Goal: Task Accomplishment & Management: Manage account settings

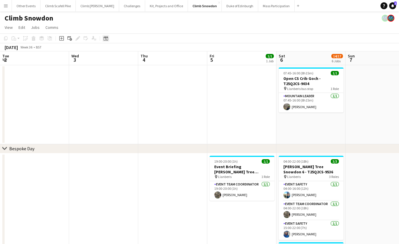
scroll to position [0, 162]
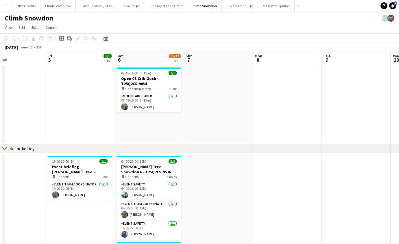
click at [104, 40] on icon at bounding box center [105, 38] width 4 height 5
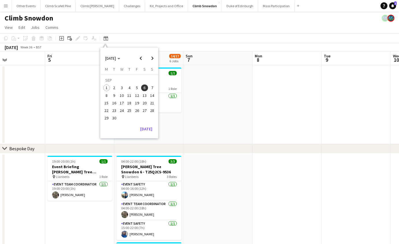
click at [129, 110] on span "25" at bounding box center [129, 110] width 7 height 7
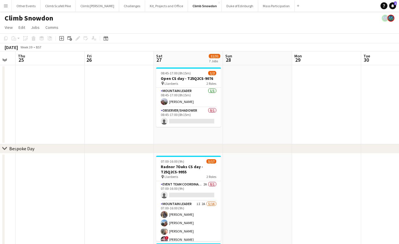
scroll to position [0, 197]
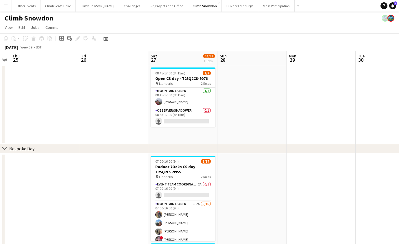
drag, startPoint x: 345, startPoint y: 116, endPoint x: 277, endPoint y: 118, distance: 67.4
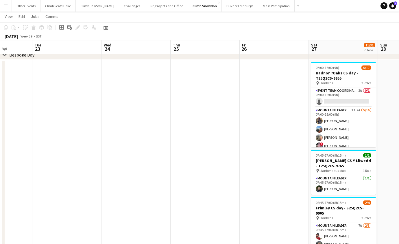
scroll to position [0, 172]
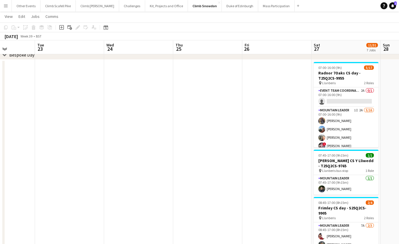
drag, startPoint x: 103, startPoint y: 131, endPoint x: 257, endPoint y: 116, distance: 154.4
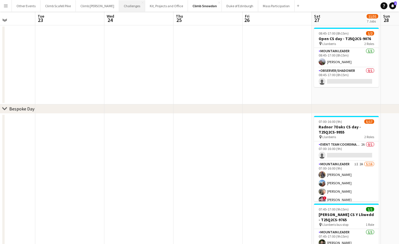
scroll to position [133, 0]
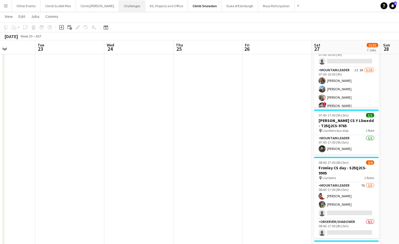
click at [122, 5] on button "Challenges Close" at bounding box center [132, 5] width 26 height 11
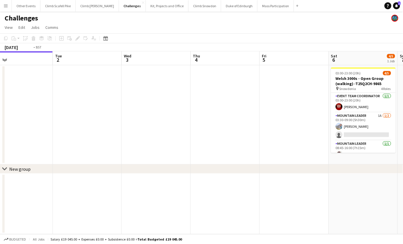
scroll to position [0, 192]
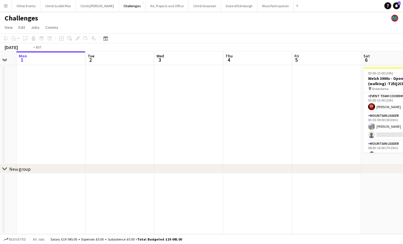
drag, startPoint x: 265, startPoint y: 135, endPoint x: 88, endPoint y: 174, distance: 181.3
click at [67, 178] on app-calendar-viewport "Fri 29 Sat 30 Sun 31 Mon 1 Tue 2 Wed 3 Thu 4 Fri 5 Sat 6 4/5 1 Job Sun 7 Mon 8 …" at bounding box center [201, 142] width 403 height 183
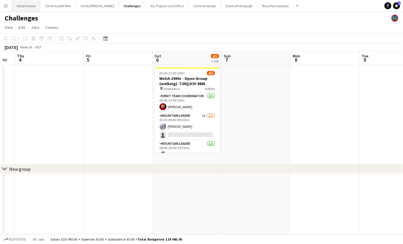
click at [27, 7] on button "Other Events Close" at bounding box center [26, 5] width 29 height 11
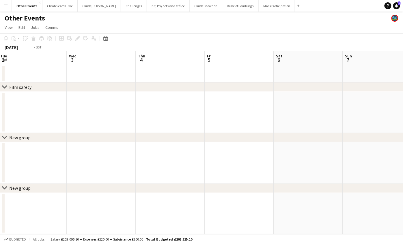
scroll to position [0, 200]
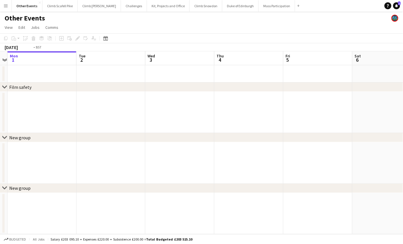
drag, startPoint x: 339, startPoint y: 170, endPoint x: 251, endPoint y: 169, distance: 88.4
click at [0, 202] on html "Menu Boards Boards Boards All jobs Status Workforce Workforce My Workforce Recr…" at bounding box center [201, 122] width 403 height 244
click at [109, 40] on app-toolbar "Copy Paste Paste Command V Paste with crew Command Shift V Paste linked Job [GE…" at bounding box center [201, 39] width 403 height 10
click at [107, 40] on icon at bounding box center [105, 38] width 4 height 5
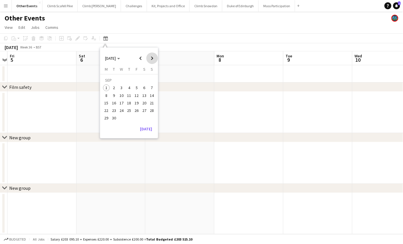
click at [151, 58] on span "Next month" at bounding box center [152, 59] width 12 height 12
click at [121, 88] on span "5" at bounding box center [121, 89] width 7 height 7
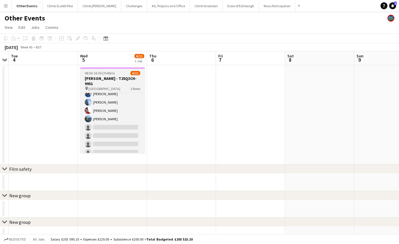
scroll to position [0, 0]
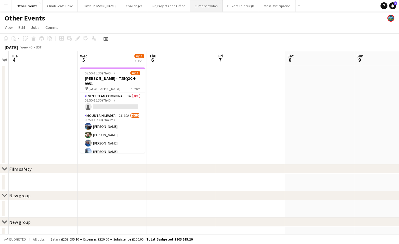
click at [194, 8] on button "Climb Snowdon Close" at bounding box center [206, 5] width 33 height 11
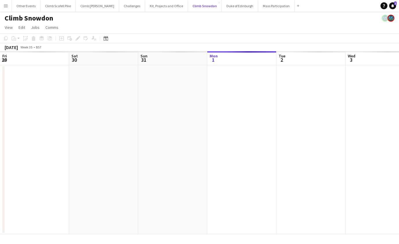
scroll to position [0, 138]
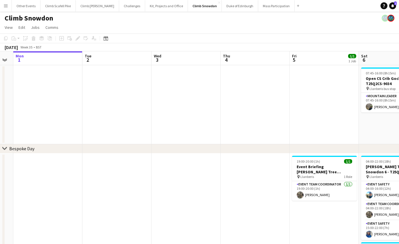
drag, startPoint x: 301, startPoint y: 113, endPoint x: 141, endPoint y: 48, distance: 172.5
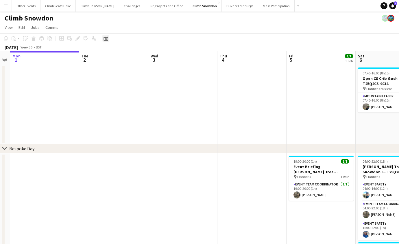
click at [105, 38] on icon at bounding box center [105, 38] width 4 height 5
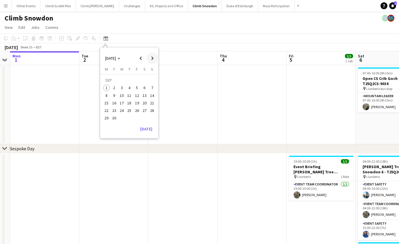
click at [150, 59] on span "Next month" at bounding box center [152, 59] width 12 height 12
click at [139, 59] on span "Previous month" at bounding box center [141, 59] width 12 height 12
click at [143, 108] on span "27" at bounding box center [144, 110] width 7 height 7
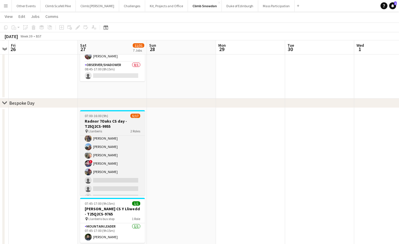
scroll to position [0, 0]
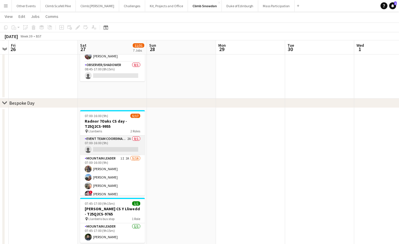
click at [114, 149] on app-card-role "Event Team Coordinator 2A 0/1 07:00-16:00 (9h) single-neutral-actions" at bounding box center [112, 146] width 65 height 20
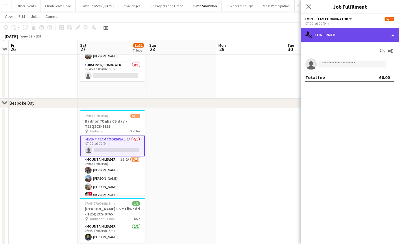
click at [368, 37] on div "single-neutral-actions-check-2 Confirmed" at bounding box center [349, 35] width 98 height 14
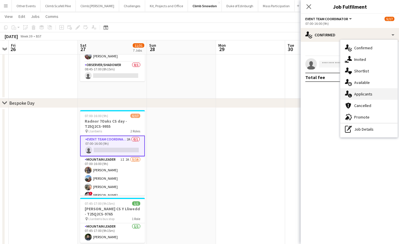
click at [368, 92] on div "single-neutral-actions-information Applicants" at bounding box center [368, 94] width 57 height 12
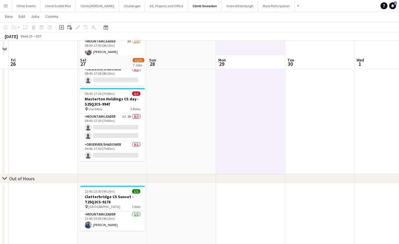
scroll to position [377, 0]
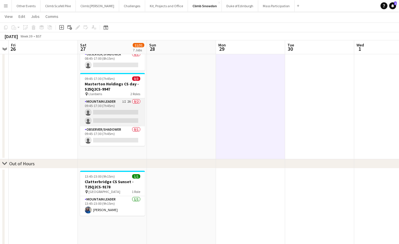
click at [129, 105] on app-card-role "Mountain Leader 1I 2A 0/2 09:45-17:30 (7h45m) single-neutral-actions single-neu…" at bounding box center [112, 113] width 65 height 28
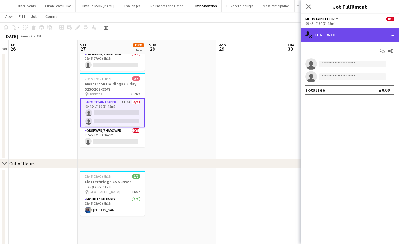
click at [356, 38] on div "single-neutral-actions-check-2 Confirmed" at bounding box center [349, 35] width 98 height 14
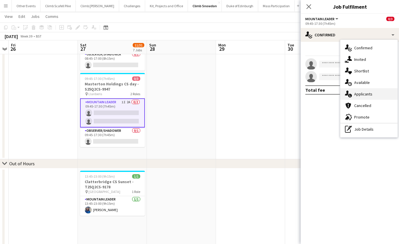
click at [364, 94] on div "single-neutral-actions-information Applicants" at bounding box center [368, 94] width 57 height 12
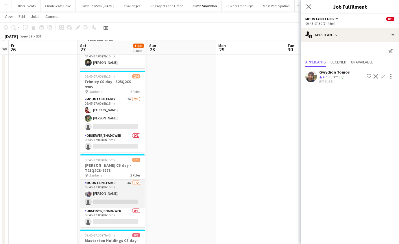
scroll to position [220, 0]
click at [126, 185] on app-card-role "Mountain Leader 3A [DATE] 08:45-17:00 (8h15m) [PERSON_NAME] single-neutral-acti…" at bounding box center [112, 194] width 65 height 28
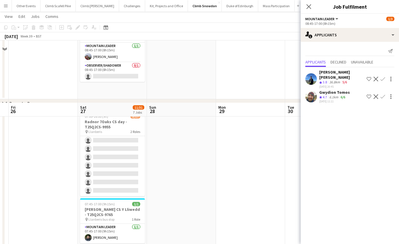
scroll to position [118, 0]
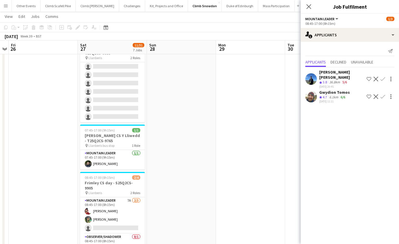
click at [6, 9] on button "Menu" at bounding box center [6, 6] width 12 height 12
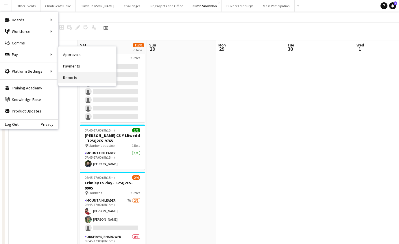
click at [77, 78] on link "Reports" at bounding box center [87, 78] width 58 height 12
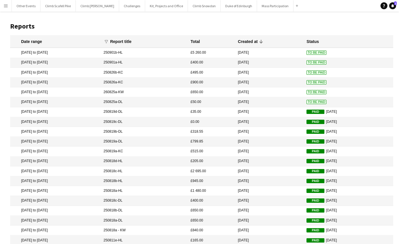
click at [4, 8] on button "Menu" at bounding box center [6, 6] width 12 height 12
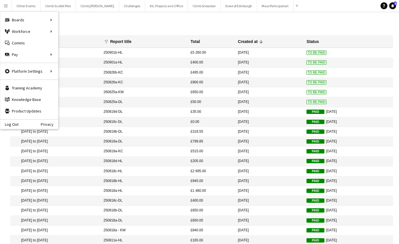
click at [67, 65] on mat-cell "[DATE] to [DATE]" at bounding box center [55, 63] width 90 height 10
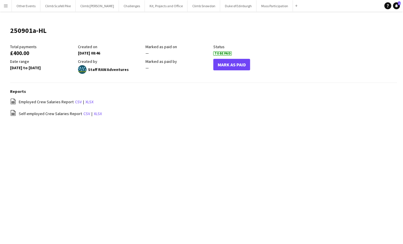
click at [5, 7] on app-icon "Menu" at bounding box center [5, 5] width 5 height 5
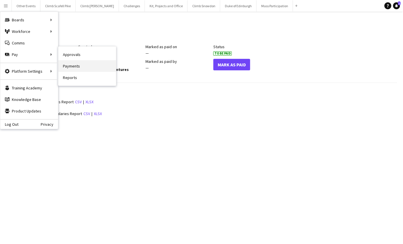
click at [68, 64] on link "Payments" at bounding box center [87, 66] width 58 height 12
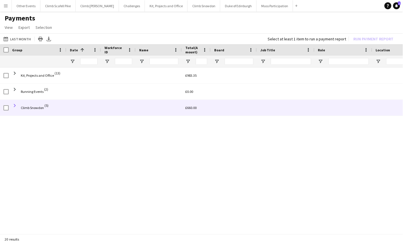
click at [15, 106] on span at bounding box center [14, 105] width 5 height 5
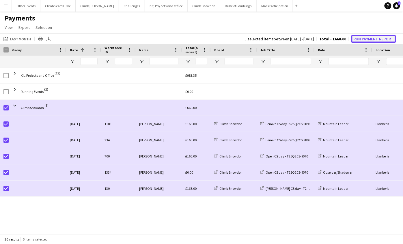
click at [375, 38] on button "Run Payment Report" at bounding box center [374, 39] width 45 height 8
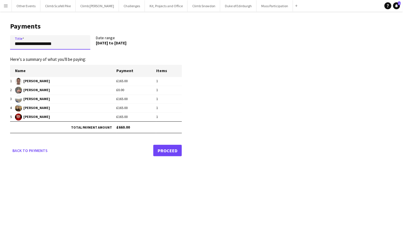
click at [60, 46] on input "**********" at bounding box center [50, 42] width 80 height 14
type input "**********"
click at [174, 153] on link "Proceed" at bounding box center [167, 151] width 29 height 12
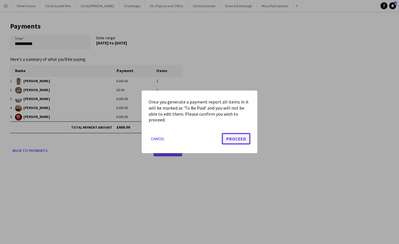
click at [231, 141] on button "Proceed" at bounding box center [236, 139] width 29 height 12
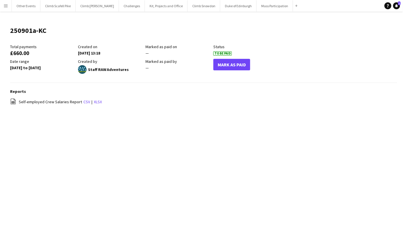
click at [8, 5] on button "Menu" at bounding box center [6, 6] width 12 height 12
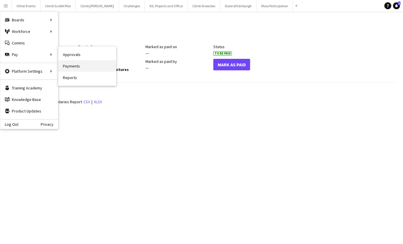
click at [74, 64] on link "Payments" at bounding box center [87, 66] width 58 height 12
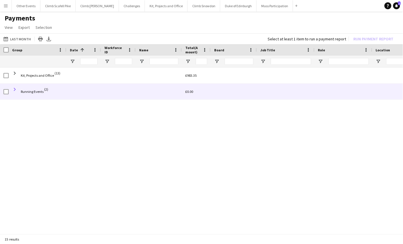
click at [15, 89] on span at bounding box center [14, 89] width 5 height 5
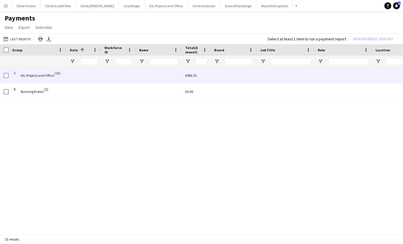
click at [15, 72] on span at bounding box center [14, 73] width 5 height 5
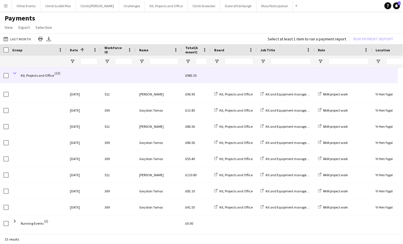
click at [15, 73] on span at bounding box center [14, 73] width 5 height 5
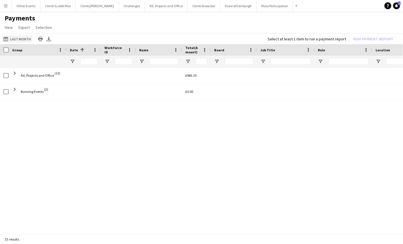
click at [14, 36] on button "Last Month Last Month" at bounding box center [17, 39] width 30 height 7
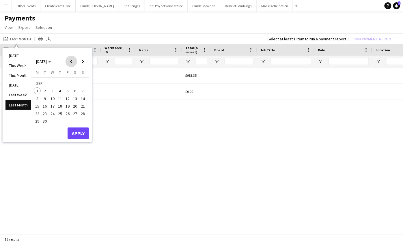
click at [72, 62] on span "Previous month" at bounding box center [72, 62] width 12 height 12
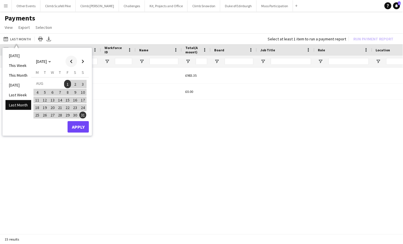
click at [72, 62] on span "Previous month" at bounding box center [72, 62] width 12 height 12
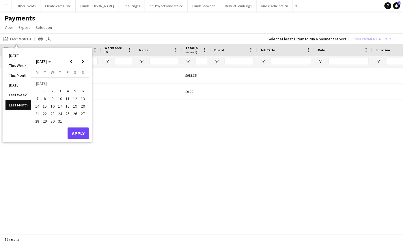
click at [45, 88] on span "1" at bounding box center [45, 91] width 7 height 7
click at [59, 123] on span "31" at bounding box center [60, 121] width 7 height 7
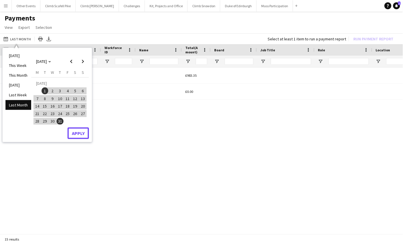
click at [78, 131] on button "Apply" at bounding box center [78, 134] width 21 height 12
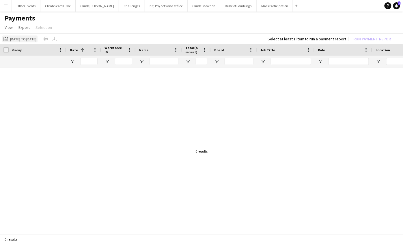
click at [7, 40] on app-icon "Last Month" at bounding box center [6, 39] width 7 height 5
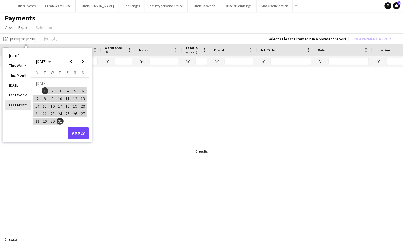
click at [22, 105] on li "Last Month" at bounding box center [18, 105] width 26 height 10
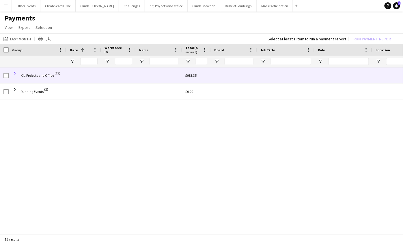
click at [15, 73] on span at bounding box center [14, 73] width 5 height 5
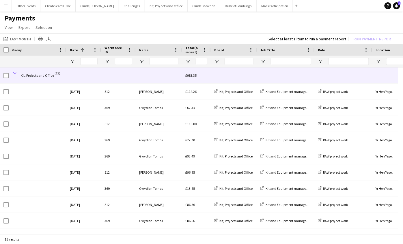
click at [14, 73] on span at bounding box center [14, 73] width 5 height 5
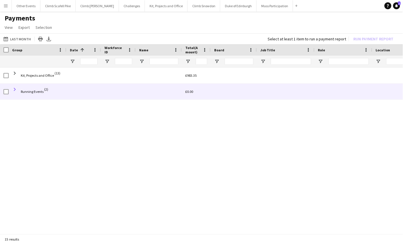
click at [14, 90] on span at bounding box center [14, 89] width 5 height 5
click at [15, 89] on span at bounding box center [14, 89] width 5 height 5
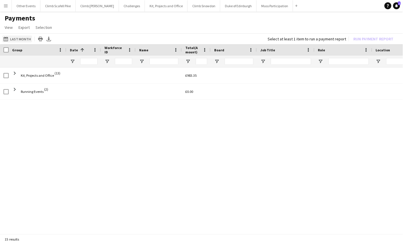
click at [12, 38] on button "Last Month Last Month" at bounding box center [17, 39] width 30 height 7
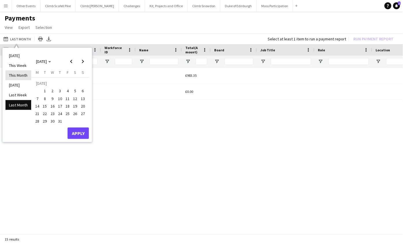
click at [20, 76] on li "This Month" at bounding box center [18, 75] width 26 height 10
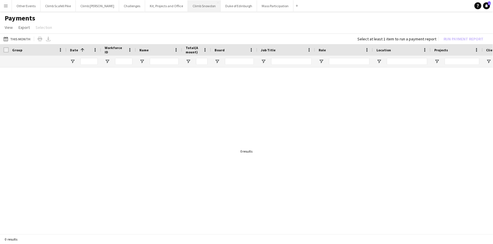
click at [188, 8] on button "Climb Snowdon Close" at bounding box center [204, 5] width 33 height 11
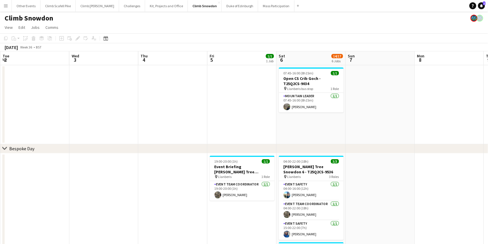
scroll to position [0, 256]
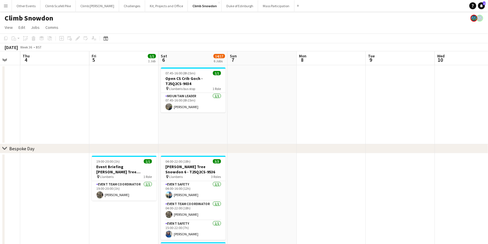
drag, startPoint x: 283, startPoint y: 205, endPoint x: 71, endPoint y: 201, distance: 212.1
click at [103, 38] on div "Date picker" at bounding box center [105, 38] width 7 height 7
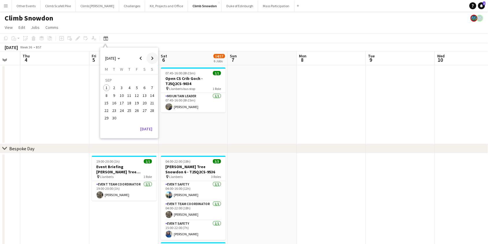
click at [153, 59] on span "Next month" at bounding box center [152, 59] width 12 height 12
click at [140, 58] on span "Previous month" at bounding box center [141, 59] width 12 height 12
click at [146, 110] on span "27" at bounding box center [144, 110] width 7 height 7
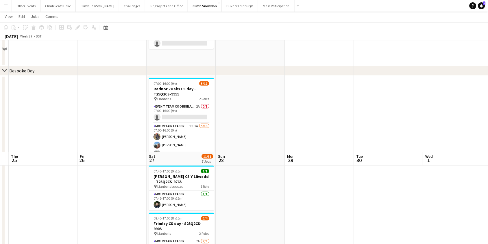
scroll to position [0, 0]
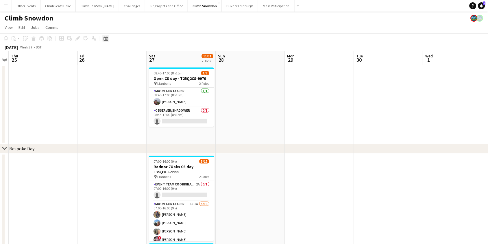
click at [103, 38] on icon at bounding box center [105, 38] width 4 height 5
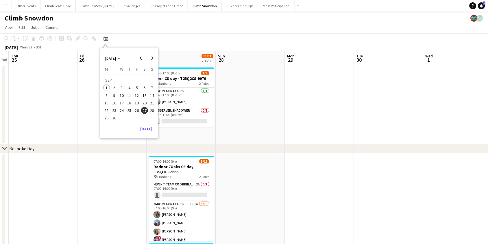
click at [143, 87] on span "6" at bounding box center [144, 88] width 7 height 7
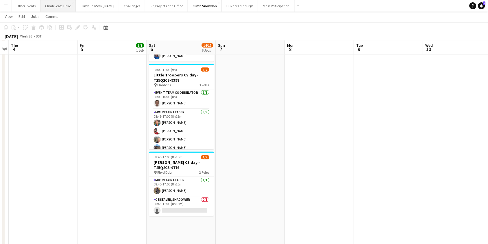
click at [53, 6] on button "Climb Scafell Pike Close" at bounding box center [57, 5] width 35 height 11
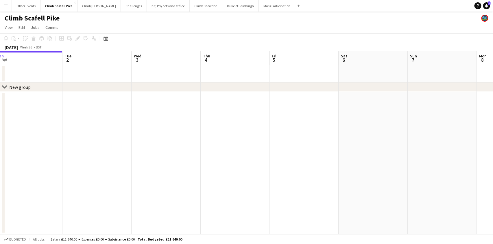
scroll to position [0, 198]
drag, startPoint x: 257, startPoint y: 152, endPoint x: 204, endPoint y: 150, distance: 53.2
click at [205, 152] on div "chevron-right New group Fri 29 Sat 30 Sun 31 Mon 1 Tue 2 Wed 3 Thu 4 Fri 5 Sat …" at bounding box center [246, 142] width 493 height 183
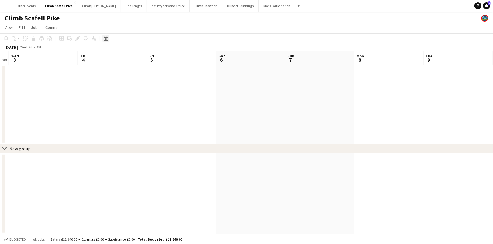
click at [105, 40] on icon "Date picker" at bounding box center [105, 38] width 5 height 5
click at [142, 109] on span "27" at bounding box center [144, 110] width 7 height 7
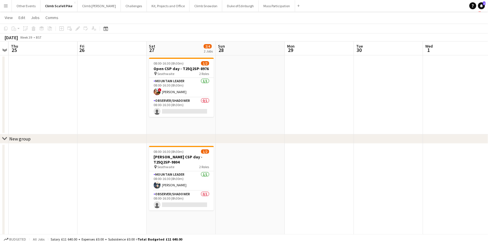
scroll to position [10, 0]
click at [190, 9] on button "Climb Snowdon Close" at bounding box center [206, 5] width 33 height 11
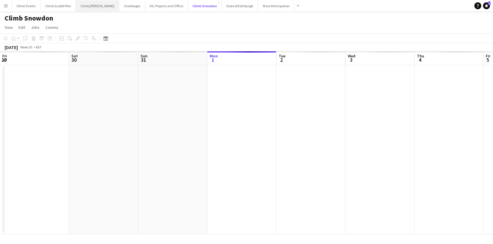
scroll to position [0, 138]
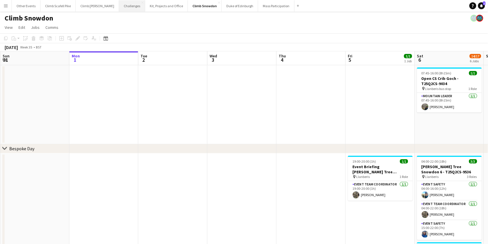
click at [126, 8] on button "Challenges Close" at bounding box center [132, 5] width 26 height 11
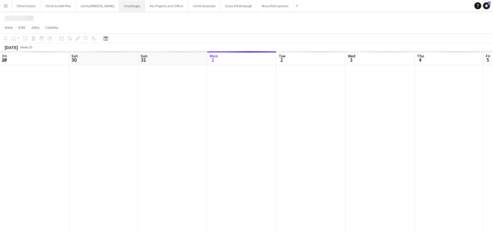
scroll to position [0, 138]
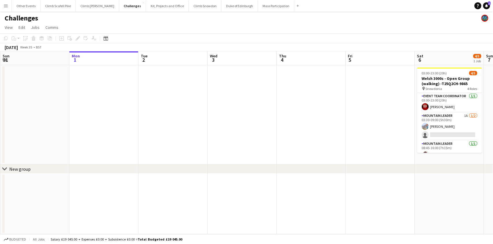
drag, startPoint x: 106, startPoint y: 37, endPoint x: 126, endPoint y: 43, distance: 21.2
click at [106, 37] on icon at bounding box center [105, 38] width 4 height 5
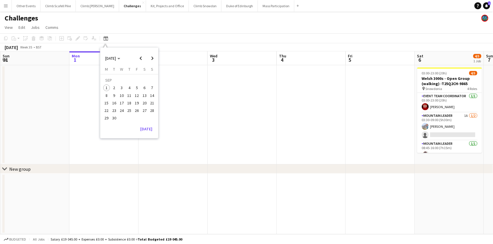
click at [144, 111] on span "27" at bounding box center [144, 110] width 7 height 7
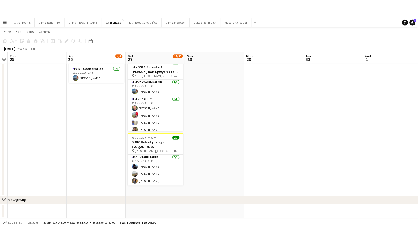
scroll to position [124, 0]
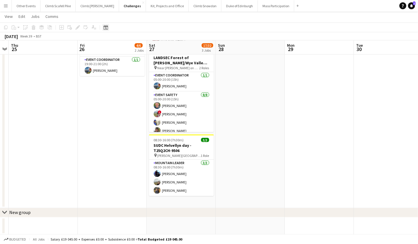
click at [107, 27] on div "Date picker" at bounding box center [105, 27] width 7 height 7
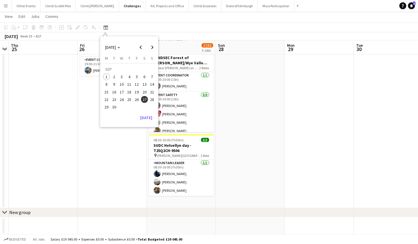
click at [146, 99] on span "27" at bounding box center [144, 99] width 7 height 7
click at [198, 9] on button "Climb Snowdon Close" at bounding box center [205, 5] width 33 height 11
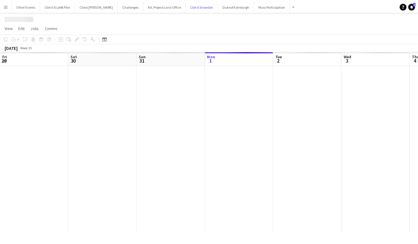
scroll to position [0, 138]
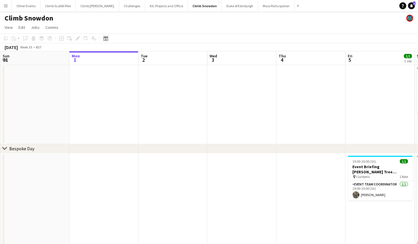
click at [107, 38] on icon "Date picker" at bounding box center [105, 38] width 5 height 5
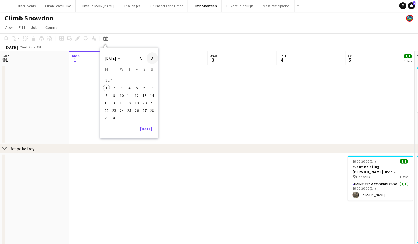
click at [155, 58] on span "Next month" at bounding box center [152, 59] width 12 height 12
click at [143, 57] on span "Previous month" at bounding box center [141, 59] width 12 height 12
click at [140, 112] on tr "22 23 24 25 26 27 28" at bounding box center [129, 111] width 53 height 8
click at [144, 112] on span "27" at bounding box center [144, 110] width 7 height 7
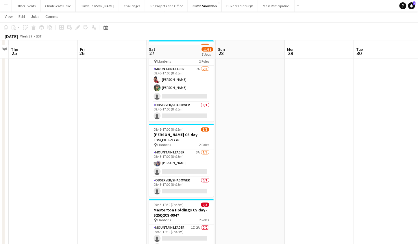
scroll to position [255, 0]
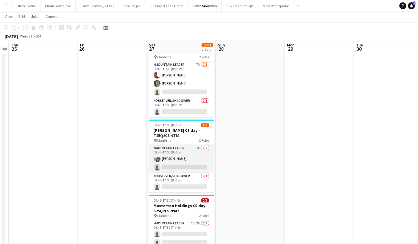
click at [194, 151] on app-card-role "Mountain Leader 3A [DATE] 08:45-17:00 (8h15m) [PERSON_NAME] single-neutral-acti…" at bounding box center [181, 159] width 65 height 28
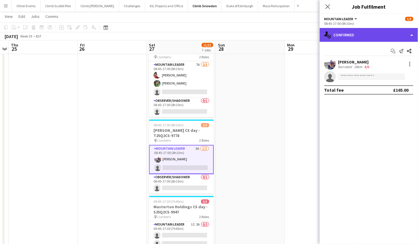
click at [381, 38] on div "single-neutral-actions-check-2 Confirmed" at bounding box center [369, 35] width 98 height 14
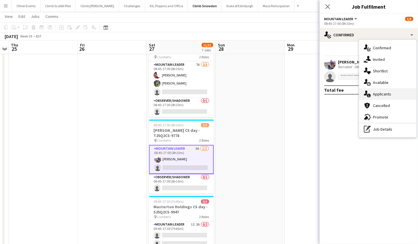
click at [381, 96] on div "single-neutral-actions-information Applicants" at bounding box center [387, 94] width 57 height 12
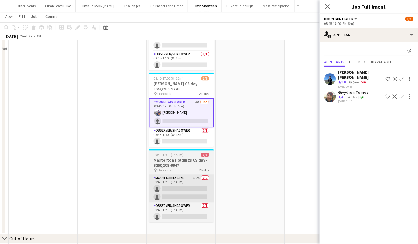
scroll to position [304, 0]
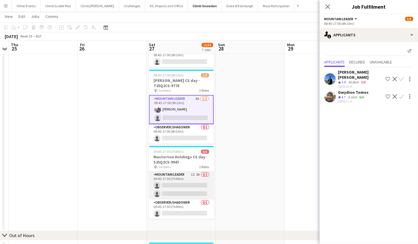
click at [187, 182] on app-card-role "Mountain Leader 1I 2A 0/2 09:45-17:30 (7h45m) single-neutral-actions single-neu…" at bounding box center [181, 186] width 65 height 28
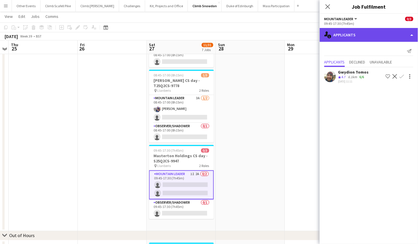
click at [372, 39] on div "single-neutral-actions-information Applicants" at bounding box center [369, 35] width 98 height 14
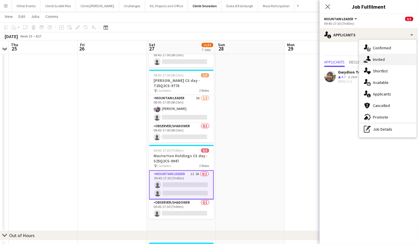
click at [386, 61] on div "single-neutral-actions-share-1 Invited" at bounding box center [387, 60] width 57 height 12
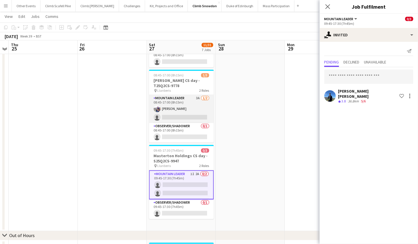
click at [197, 103] on app-card-role "Mountain Leader 3A [DATE] 08:45-17:00 (8h15m) [PERSON_NAME] single-neutral-acti…" at bounding box center [181, 109] width 65 height 28
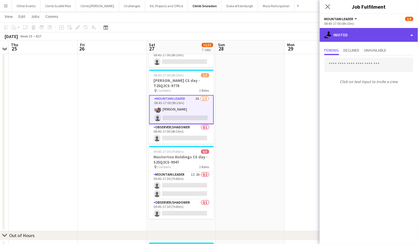
click at [378, 30] on div "single-neutral-actions-share-1 Invited" at bounding box center [369, 35] width 98 height 14
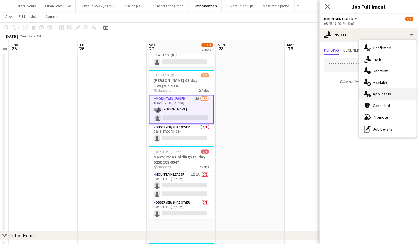
click at [385, 93] on div "single-neutral-actions-information Applicants" at bounding box center [387, 94] width 57 height 12
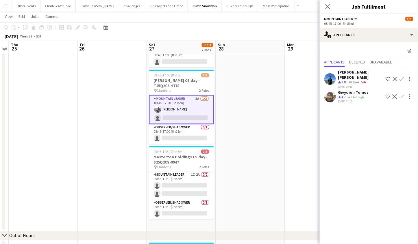
click at [398, 77] on app-icon "Confirm" at bounding box center [401, 79] width 5 height 5
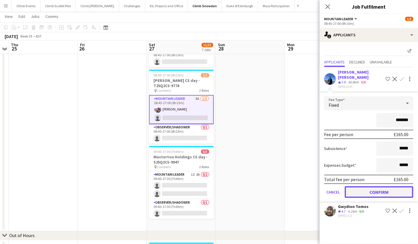
click at [385, 187] on button "Confirm" at bounding box center [379, 193] width 68 height 12
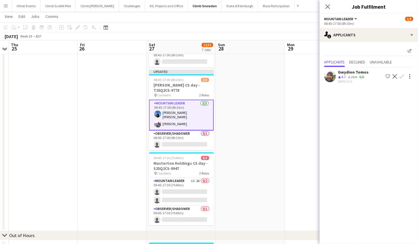
click at [285, 148] on app-date-cell at bounding box center [319, 40] width 69 height 383
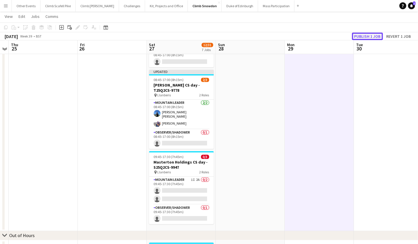
click at [370, 38] on button "Publish 1 job" at bounding box center [367, 37] width 31 height 8
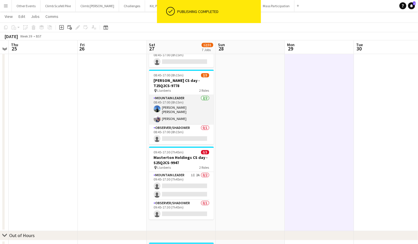
click at [192, 108] on app-card-role "Mountain Leader [DATE] 08:45-17:00 (8h15m) [PERSON_NAME] [PERSON_NAME] [PERSON_…" at bounding box center [181, 110] width 65 height 30
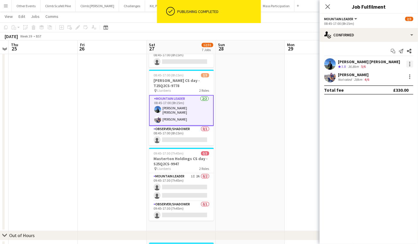
click at [398, 64] on div at bounding box center [409, 64] width 1 height 1
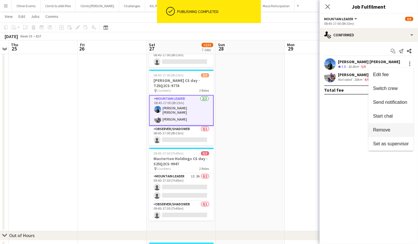
click at [391, 129] on span "Remove" at bounding box center [391, 130] width 36 height 5
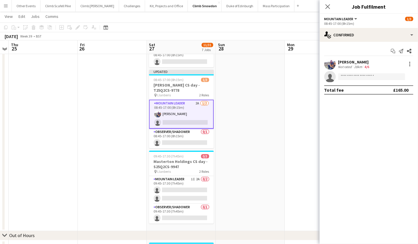
click at [254, 113] on app-date-cell at bounding box center [250, 40] width 69 height 383
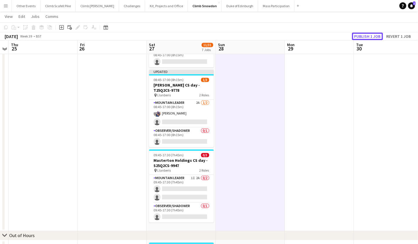
click at [373, 34] on button "Publish 1 job" at bounding box center [367, 37] width 31 height 8
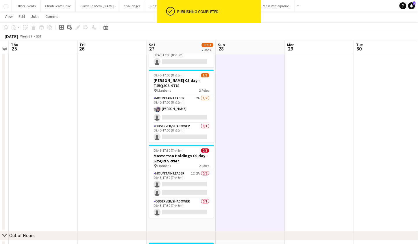
click at [236, 122] on app-date-cell at bounding box center [250, 40] width 69 height 383
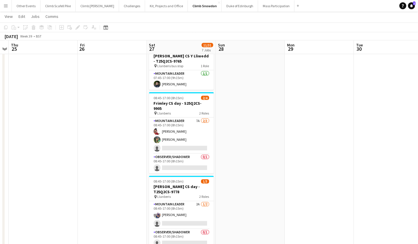
scroll to position [198, 0]
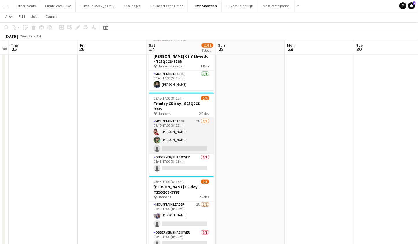
click at [198, 135] on app-card-role "Mountain Leader 7A [DATE] 08:45-17:00 (8h15m) [PERSON_NAME] [PERSON_NAME] singl…" at bounding box center [181, 136] width 65 height 36
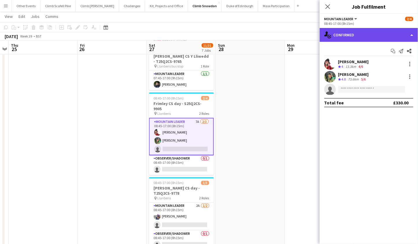
click at [358, 39] on div "single-neutral-actions-check-2 Confirmed" at bounding box center [369, 35] width 98 height 14
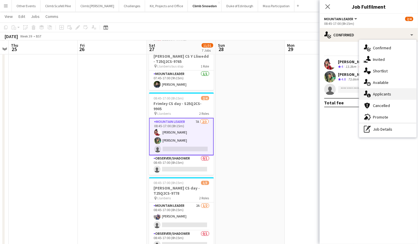
click at [380, 94] on div "single-neutral-actions-information Applicants" at bounding box center [387, 94] width 57 height 12
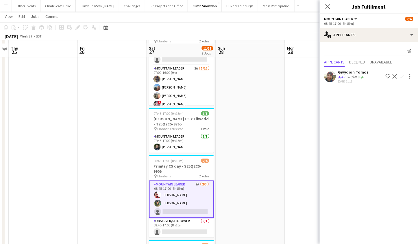
scroll to position [142, 0]
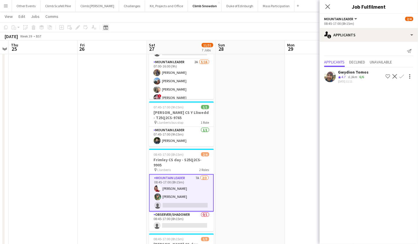
click at [107, 27] on icon at bounding box center [105, 27] width 4 height 5
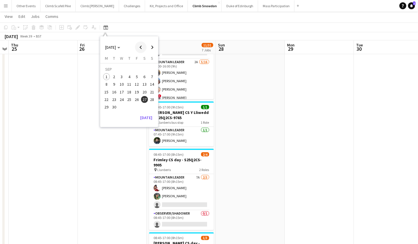
click at [143, 46] on span "Previous month" at bounding box center [141, 48] width 12 height 12
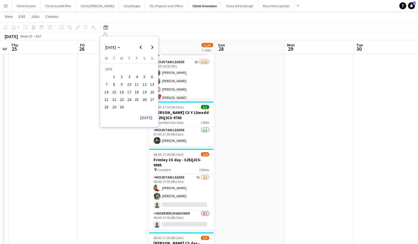
click at [120, 106] on span "30" at bounding box center [121, 107] width 7 height 7
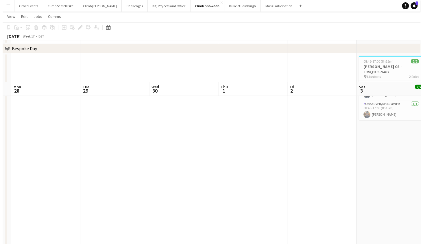
scroll to position [0, 0]
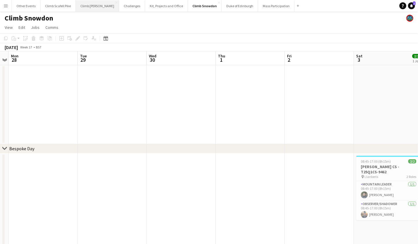
click at [77, 6] on button "Climb [PERSON_NAME] Close" at bounding box center [97, 5] width 43 height 11
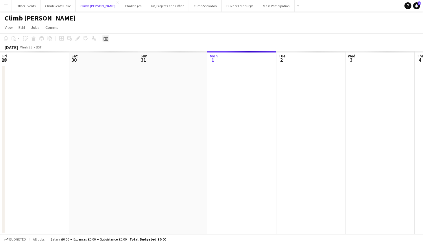
scroll to position [0, 138]
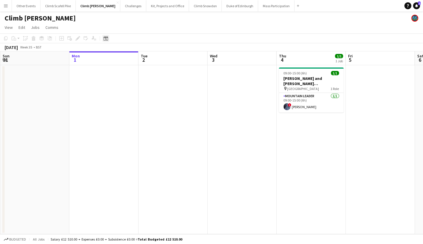
click at [105, 38] on icon at bounding box center [105, 38] width 4 height 5
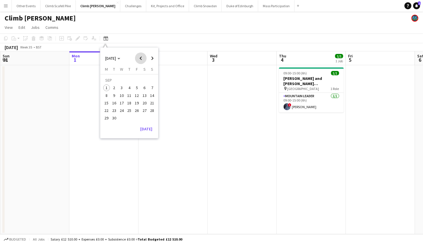
click at [138, 58] on span "Previous month" at bounding box center [141, 59] width 12 height 12
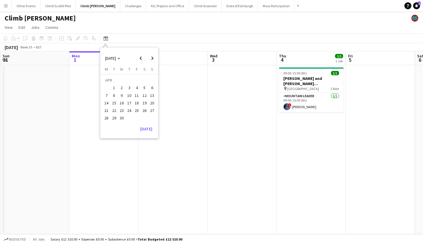
click at [145, 109] on span "26" at bounding box center [144, 110] width 7 height 7
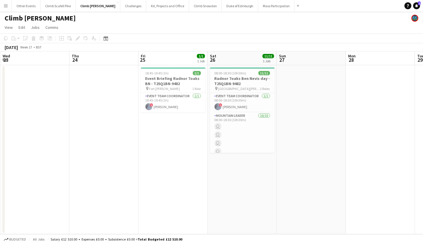
scroll to position [0, 198]
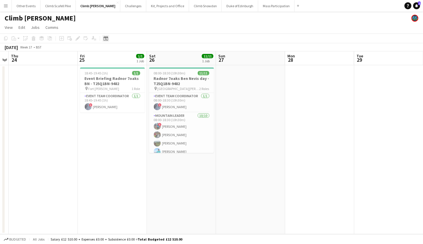
click at [105, 40] on icon "Date picker" at bounding box center [105, 38] width 5 height 5
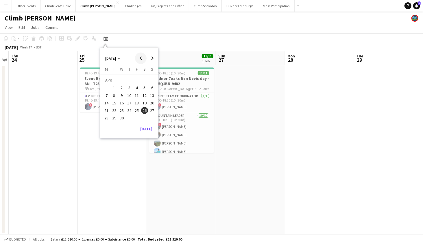
click at [140, 57] on span "Previous month" at bounding box center [141, 59] width 12 height 12
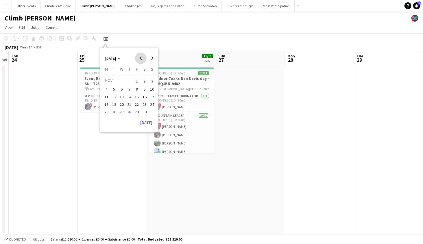
click at [140, 57] on span "Previous month" at bounding box center [141, 59] width 12 height 12
click at [142, 88] on span "5" at bounding box center [144, 88] width 7 height 7
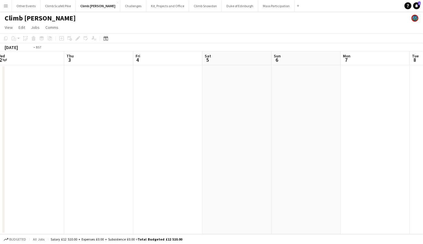
drag, startPoint x: 296, startPoint y: 124, endPoint x: 316, endPoint y: 122, distance: 20.6
click at [317, 122] on app-calendar-viewport "Mon 30 Tue 1 Wed 2 Thu 3 Fri 4 Sat 5 Sun 6 Mon 7 Tue 8 Wed 9 Thu 10 Fri 11" at bounding box center [211, 142] width 423 height 183
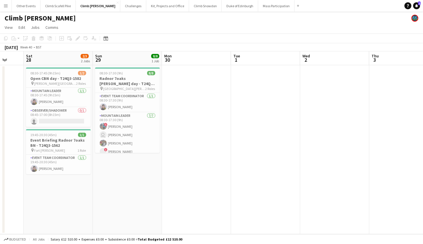
drag, startPoint x: 231, startPoint y: 137, endPoint x: 361, endPoint y: 125, distance: 130.8
click at [362, 126] on app-calendar-viewport "Wed 25 Thu 26 Fri 27 Sat 28 2/3 2 Jobs Sun 29 8/8 1 Job Mon 30 Tue 1 Wed 2 Thu …" at bounding box center [211, 142] width 423 height 183
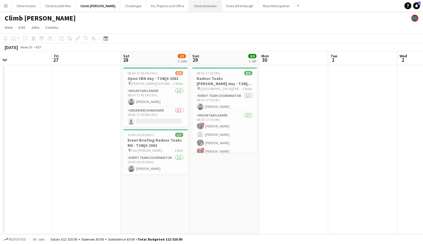
scroll to position [0, 0]
click at [190, 9] on button "Climb Snowdon Close" at bounding box center [205, 5] width 33 height 11
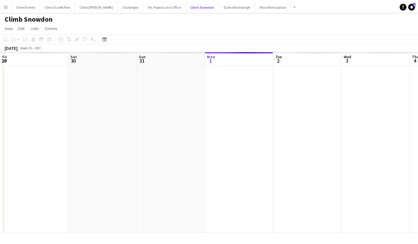
scroll to position [0, 138]
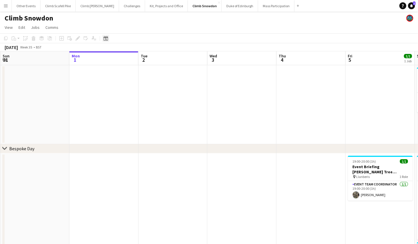
click at [107, 38] on icon at bounding box center [105, 38] width 4 height 5
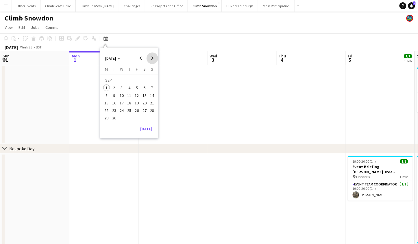
click at [147, 60] on span "Next month" at bounding box center [152, 59] width 12 height 12
click at [138, 58] on span "Previous month" at bounding box center [141, 59] width 12 height 12
click at [144, 109] on span "27" at bounding box center [144, 110] width 7 height 7
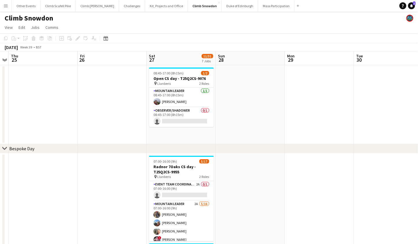
scroll to position [0, 259]
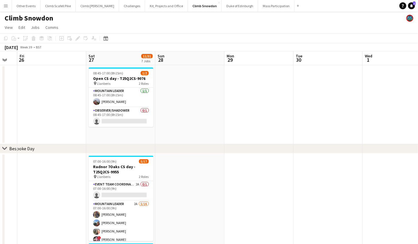
drag, startPoint x: 249, startPoint y: 173, endPoint x: 189, endPoint y: 172, distance: 60.4
click at [131, 189] on app-card-role "Event Team Coordinator 2A 0/1 07:00-16:00 (9h) single-neutral-actions" at bounding box center [121, 191] width 65 height 20
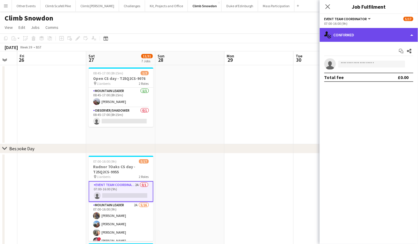
click at [380, 38] on div "single-neutral-actions-check-2 Confirmed" at bounding box center [369, 35] width 98 height 14
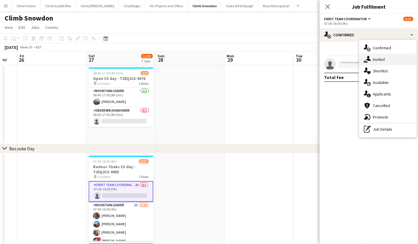
click at [387, 56] on div "single-neutral-actions-share-1 Invited" at bounding box center [387, 60] width 57 height 12
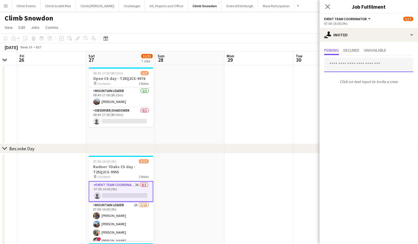
click at [354, 63] on input "text" at bounding box center [368, 65] width 89 height 14
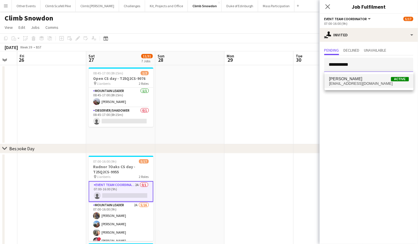
type input "**********"
click at [351, 80] on span "[PERSON_NAME]" at bounding box center [345, 79] width 33 height 5
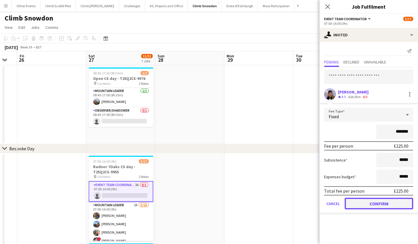
click at [370, 203] on button "Confirm" at bounding box center [379, 204] width 68 height 12
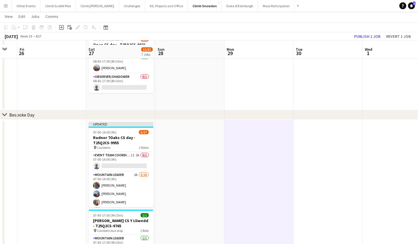
scroll to position [38, 0]
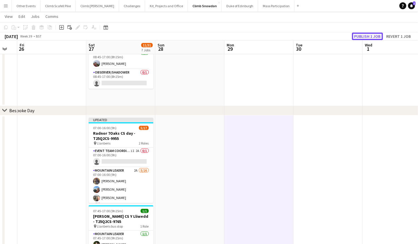
click at [366, 34] on button "Publish 1 job" at bounding box center [367, 37] width 31 height 8
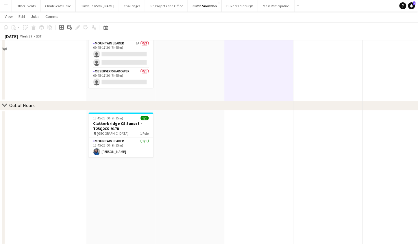
scroll to position [436, 0]
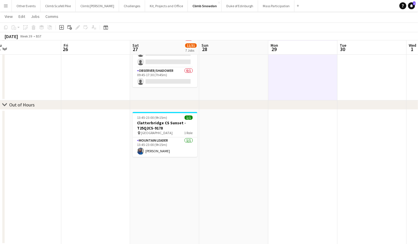
drag, startPoint x: 204, startPoint y: 162, endPoint x: 218, endPoint y: 159, distance: 13.8
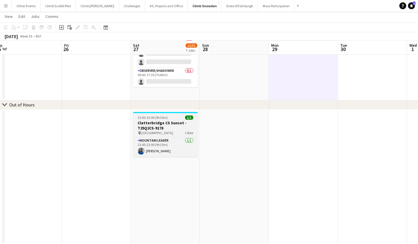
click at [151, 122] on h3 "Clatterbridge CS Sunset - T25Q2CS-9178" at bounding box center [165, 125] width 65 height 10
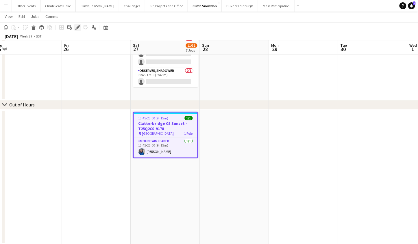
click at [77, 24] on div "Edit" at bounding box center [77, 27] width 7 height 7
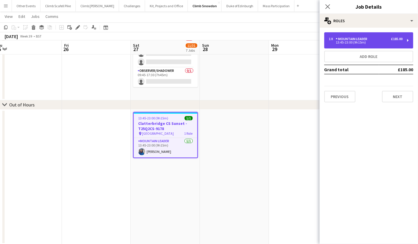
click at [342, 44] on div "1 x Mountain Leader £185.00 13:45-23:00 (9h15m)" at bounding box center [368, 40] width 89 height 16
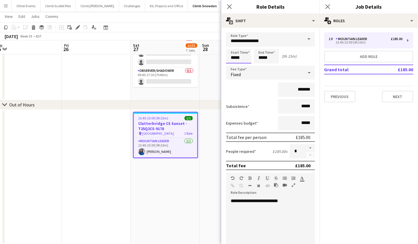
click at [233, 56] on input "*****" at bounding box center [238, 56] width 25 height 14
click at [233, 44] on div at bounding box center [233, 46] width 12 height 6
click at [245, 46] on div at bounding box center [245, 46] width 12 height 6
type input "*****"
click at [235, 44] on div at bounding box center [233, 46] width 12 height 6
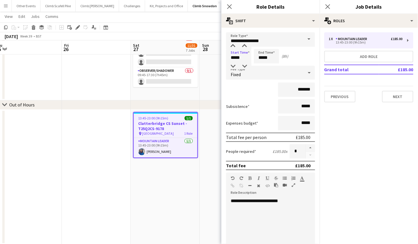
click at [294, 207] on div at bounding box center [268, 207] width 75 height 6
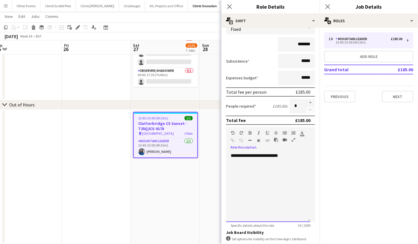
scroll to position [116, 0]
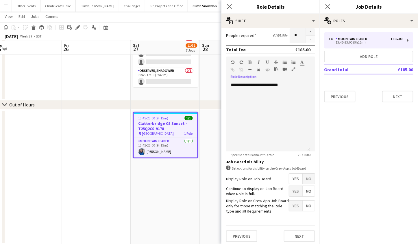
click at [185, 224] on app-date-cell "13:45-23:00 (9h15m) 1/1 Clatterbridge CS Sunset - T25Q2CS-9178 pin [GEOGRAPHIC_…" at bounding box center [165, 177] width 69 height 135
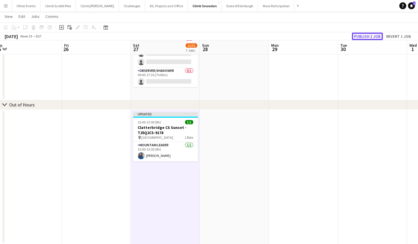
click at [360, 36] on button "Publish 1 job" at bounding box center [367, 37] width 31 height 8
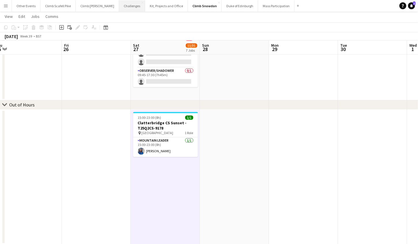
click at [119, 5] on button "Challenges Close" at bounding box center [132, 5] width 26 height 11
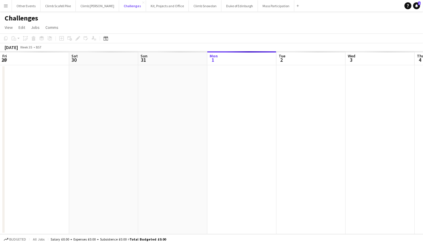
scroll to position [0, 138]
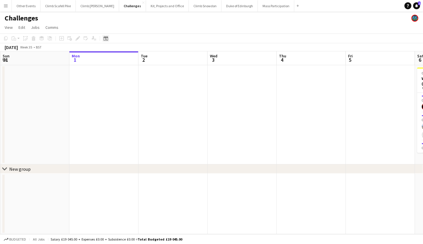
click at [106, 40] on icon at bounding box center [106, 39] width 2 height 2
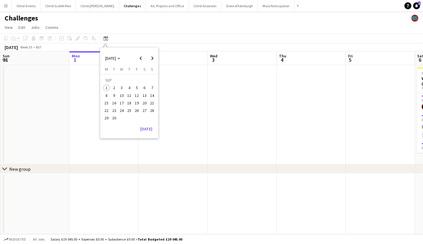
click at [145, 110] on span "27" at bounding box center [144, 110] width 7 height 7
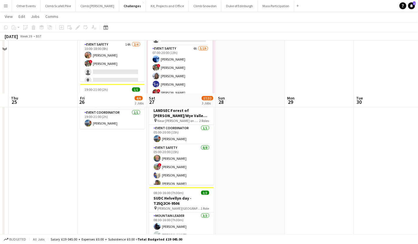
scroll to position [0, 0]
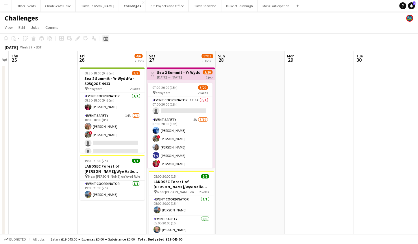
click at [107, 38] on icon at bounding box center [105, 38] width 4 height 5
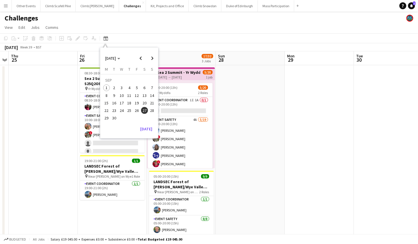
click at [145, 87] on span "6" at bounding box center [144, 88] width 7 height 7
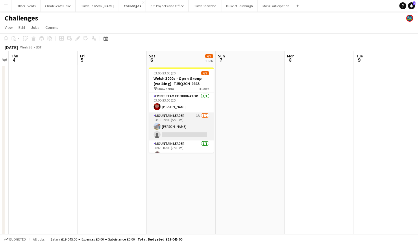
click at [191, 131] on app-card-role "Mountain Leader 1A [DATE] 03:30-09:00 (5h30m) [PERSON_NAME] single-neutral-acti…" at bounding box center [181, 127] width 65 height 28
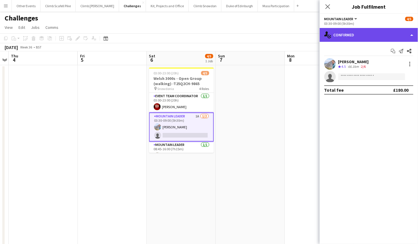
click at [357, 38] on div "single-neutral-actions-check-2 Confirmed" at bounding box center [369, 35] width 98 height 14
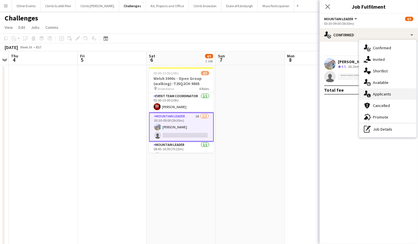
click at [378, 96] on div "single-neutral-actions-information Applicants" at bounding box center [387, 94] width 57 height 12
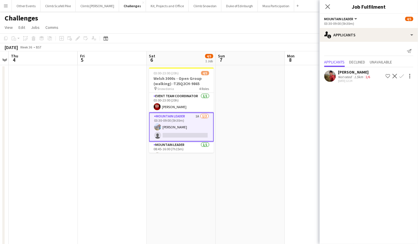
click at [326, 76] on app-user-avatar at bounding box center [330, 76] width 12 height 12
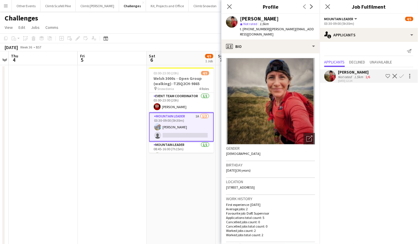
click at [194, 189] on app-date-cell "03:00-23:00 (20h) 4/5 Welsh 3000s - Open Group (walking) -T25Q2CH-9865 pin Snow…" at bounding box center [181, 199] width 69 height 268
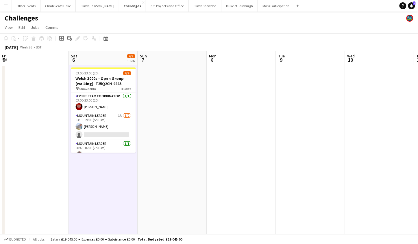
scroll to position [0, 293]
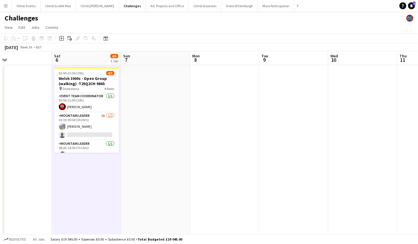
drag, startPoint x: 334, startPoint y: 132, endPoint x: 239, endPoint y: 146, distance: 95.8
click at [239, 146] on app-calendar-viewport "Mon 1 Tue 2 Wed 3 Thu 4 Fri 5 Sat 6 4/5 1 Job Sun 7 Mon 8 Tue 9 Wed 10 Thu 11 F…" at bounding box center [209, 205] width 418 height 308
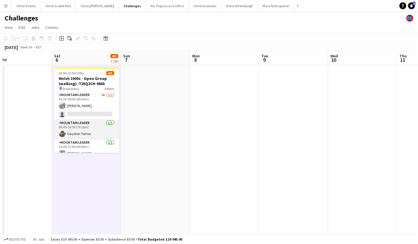
scroll to position [0, 0]
click at [91, 128] on app-card-role "Mountain Leader 1A [DATE] 03:30-09:00 (5h30m) [PERSON_NAME] single-neutral-acti…" at bounding box center [86, 127] width 65 height 28
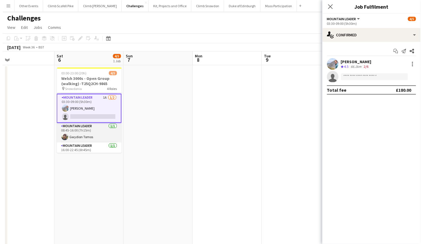
scroll to position [9, 0]
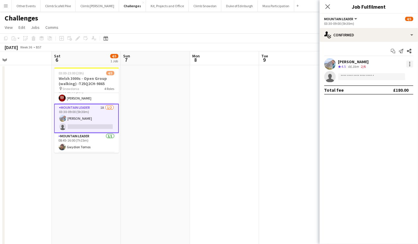
click at [398, 65] on div at bounding box center [409, 64] width 7 height 7
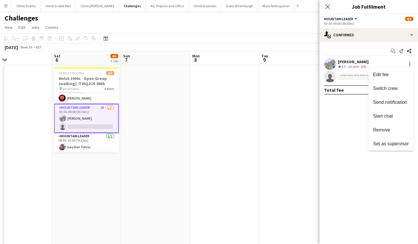
click at [104, 114] on div at bounding box center [209, 122] width 418 height 244
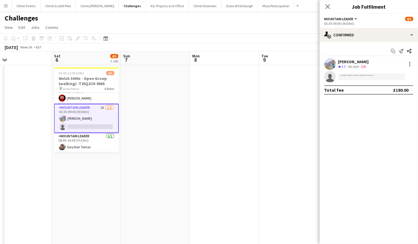
click at [101, 114] on app-card-role "Mountain Leader 1A [DATE] 03:30-09:00 (5h30m) [PERSON_NAME] single-neutral-acti…" at bounding box center [86, 118] width 65 height 29
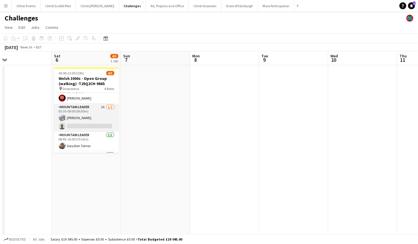
click at [94, 116] on app-card-role "Mountain Leader 1A [DATE] 03:30-09:00 (5h30m) [PERSON_NAME] single-neutral-acti…" at bounding box center [86, 118] width 65 height 28
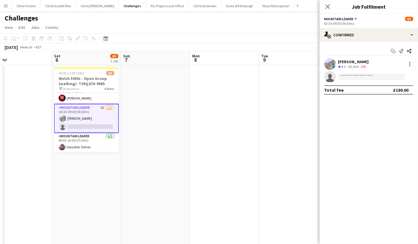
click at [8, 6] on app-icon "Menu" at bounding box center [5, 5] width 5 height 5
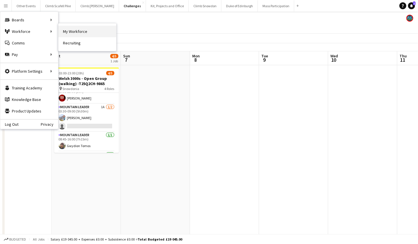
click at [76, 29] on link "My Workforce" at bounding box center [87, 32] width 58 height 12
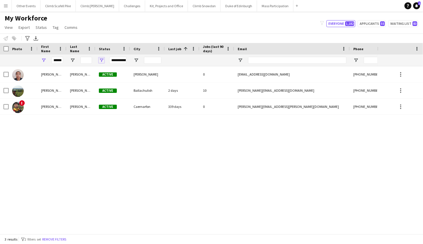
click at [101, 59] on span "Open Filter Menu" at bounding box center [101, 60] width 5 height 5
click at [57, 59] on input "******" at bounding box center [57, 60] width 12 height 7
click at [116, 59] on div "**********" at bounding box center [117, 60] width 17 height 7
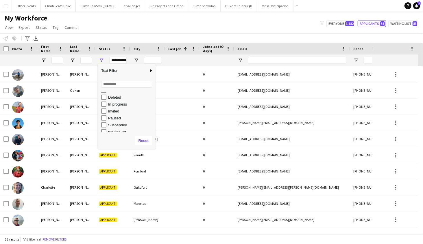
scroll to position [36, 0]
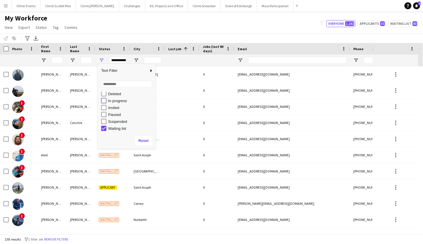
type input "**********"
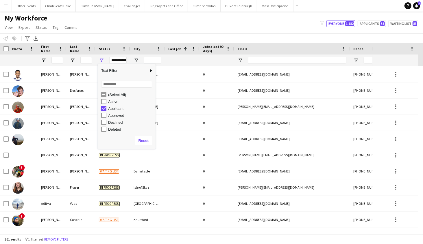
scroll to position [0, 0]
click at [266, 20] on div "My Workforce View Views Default view New view Update view Delete view Edit name…" at bounding box center [211, 24] width 423 height 20
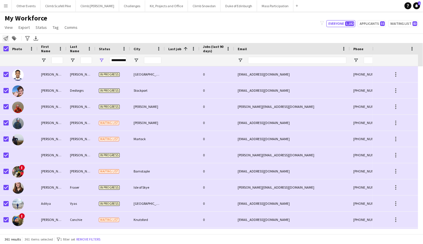
click at [8, 37] on icon at bounding box center [5, 38] width 5 height 5
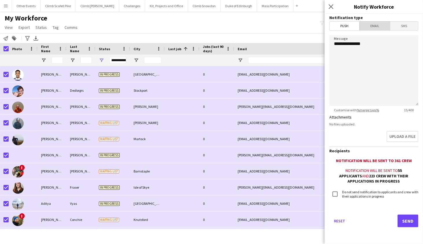
click at [377, 28] on span "Email" at bounding box center [374, 26] width 31 height 9
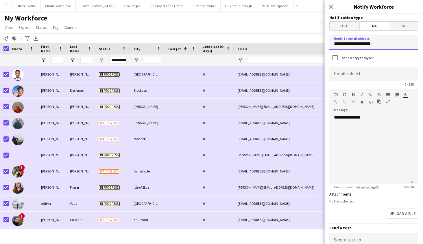
drag, startPoint x: 383, startPoint y: 44, endPoint x: 322, endPoint y: 45, distance: 61.8
click at [322, 45] on body "Menu Boards Boards Boards All jobs Status Workforce Workforce My Workforce Recr…" at bounding box center [211, 122] width 423 height 244
type input "**********"
click at [349, 74] on input at bounding box center [373, 74] width 89 height 14
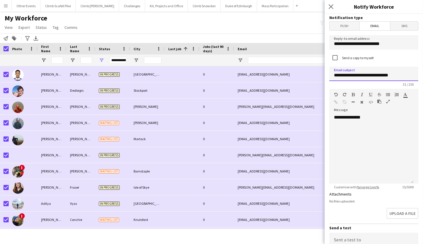
type input "**********"
click at [376, 133] on div "**********" at bounding box center [371, 149] width 84 height 69
click at [103, 56] on div "**********" at bounding box center [112, 61] width 35 height 12
click at [102, 61] on span "Open Filter Menu" at bounding box center [101, 60] width 5 height 5
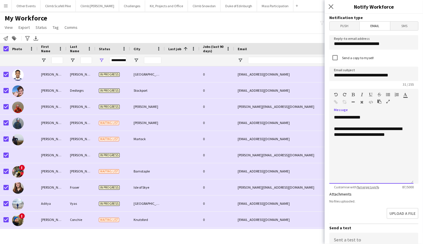
click at [379, 143] on div "**********" at bounding box center [371, 149] width 84 height 69
click at [398, 129] on div "**********" at bounding box center [371, 149] width 84 height 69
click at [366, 141] on div "**********" at bounding box center [371, 134] width 75 height 17
click at [398, 129] on div "**********" at bounding box center [371, 149] width 84 height 69
drag, startPoint x: 343, startPoint y: 139, endPoint x: 341, endPoint y: 135, distance: 3.8
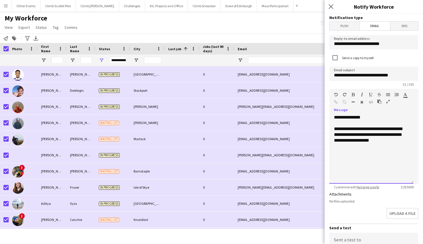
click at [341, 135] on div "**********" at bounding box center [371, 134] width 75 height 17
click at [398, 130] on div "**********" at bounding box center [371, 132] width 75 height 12
drag, startPoint x: 339, startPoint y: 135, endPoint x: 334, endPoint y: 135, distance: 4.9
click at [334, 135] on div "**********" at bounding box center [371, 132] width 75 height 12
click at [369, 136] on div "**********" at bounding box center [371, 134] width 75 height 17
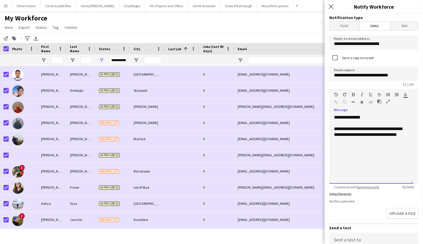
click at [385, 144] on div "**********" at bounding box center [371, 149] width 84 height 69
click at [398, 136] on div "**********" at bounding box center [371, 149] width 84 height 69
click at [370, 136] on div "**********" at bounding box center [371, 132] width 75 height 12
drag, startPoint x: 389, startPoint y: 134, endPoint x: 340, endPoint y: 134, distance: 49.1
click at [334, 135] on div "**********" at bounding box center [371, 132] width 75 height 12
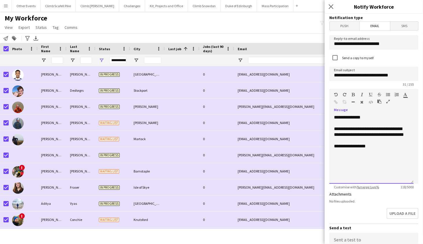
drag, startPoint x: 374, startPoint y: 148, endPoint x: 343, endPoint y: 144, distance: 32.0
click at [334, 146] on div "**********" at bounding box center [371, 147] width 75 height 6
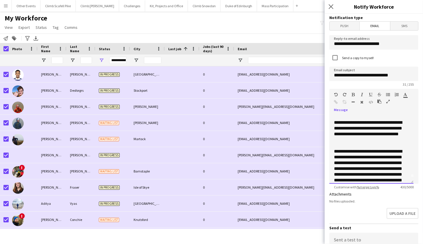
scroll to position [6, 0]
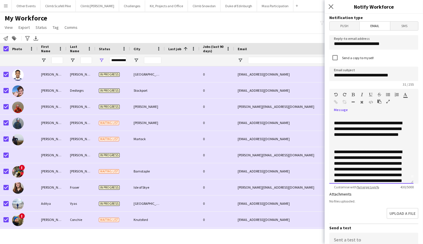
click at [388, 138] on div "**********" at bounding box center [369, 131] width 70 height 23
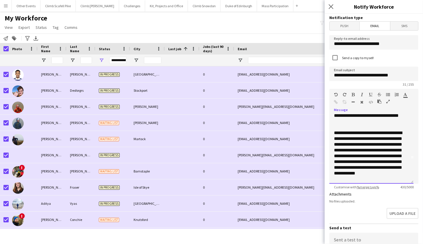
scroll to position [27, 0]
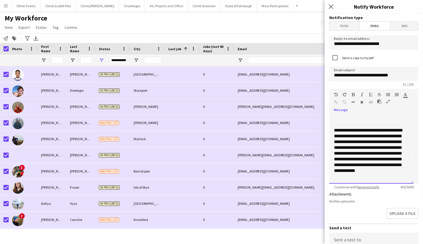
click at [356, 159] on div "**********" at bounding box center [369, 154] width 70 height 52
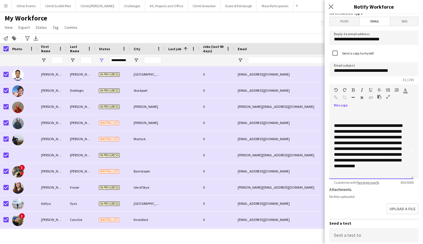
scroll to position [5, 0]
click at [392, 171] on div "**********" at bounding box center [369, 149] width 70 height 52
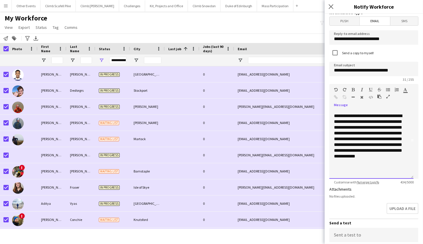
scroll to position [39, 0]
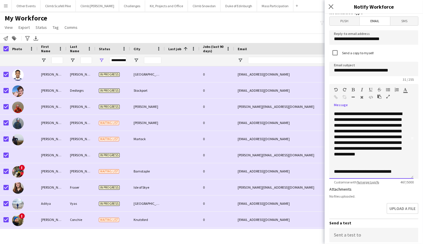
click at [391, 159] on div "**********" at bounding box center [369, 137] width 70 height 52
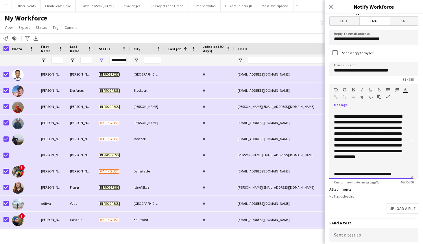
scroll to position [35, 0]
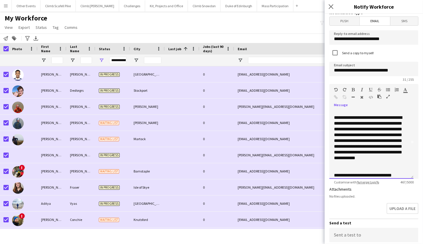
click at [355, 131] on div "**********" at bounding box center [369, 141] width 70 height 52
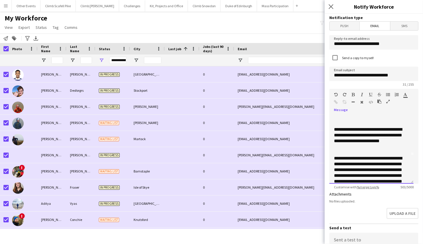
scroll to position [30, 0]
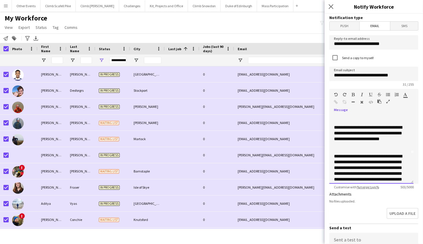
drag, startPoint x: 394, startPoint y: 127, endPoint x: 388, endPoint y: 126, distance: 5.6
click at [387, 127] on div "**********" at bounding box center [369, 136] width 70 height 23
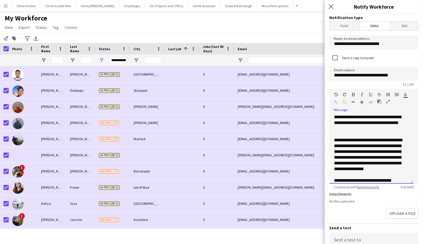
scroll to position [45, 0]
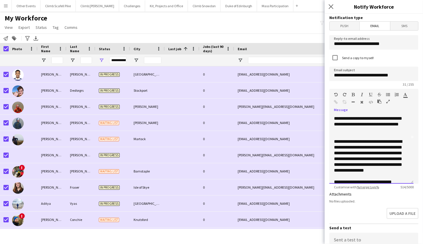
click at [397, 119] on div "**********" at bounding box center [369, 121] width 70 height 23
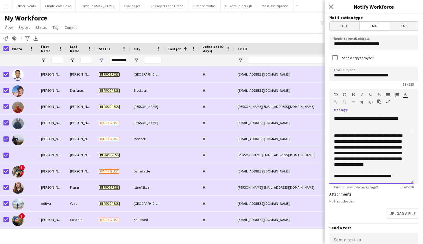
scroll to position [56, 0]
click at [351, 136] on span "**********" at bounding box center [368, 150] width 68 height 33
drag, startPoint x: 367, startPoint y: 136, endPoint x: 348, endPoint y: 137, distance: 18.8
click at [348, 137] on span "**********" at bounding box center [368, 150] width 68 height 33
click at [375, 166] on div "**********" at bounding box center [371, 150] width 75 height 35
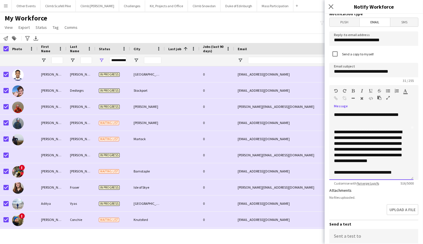
scroll to position [5, 0]
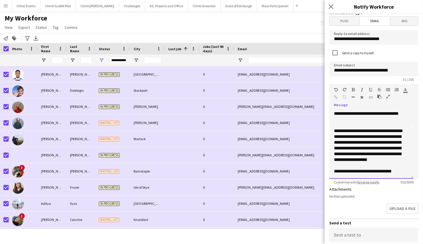
click at [362, 171] on div "**********" at bounding box center [369, 172] width 70 height 6
click at [361, 171] on div "**********" at bounding box center [369, 172] width 70 height 6
click at [350, 171] on div "**********" at bounding box center [369, 172] width 70 height 6
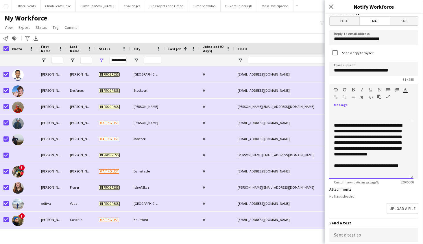
scroll to position [62, 0]
drag, startPoint x: 357, startPoint y: 166, endPoint x: 351, endPoint y: 166, distance: 6.1
click at [351, 166] on div "**********" at bounding box center [369, 169] width 70 height 12
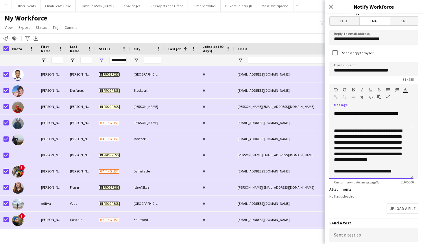
click at [398, 171] on div "**********" at bounding box center [369, 172] width 70 height 6
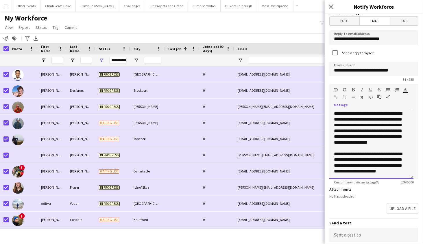
scroll to position [76, 0]
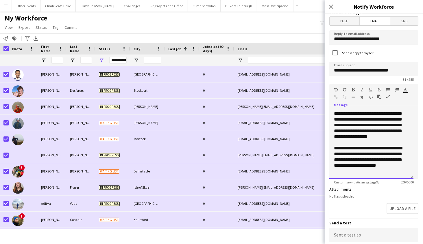
click at [388, 167] on div "**********" at bounding box center [369, 160] width 70 height 29
click at [398, 173] on div "**********" at bounding box center [369, 160] width 70 height 29
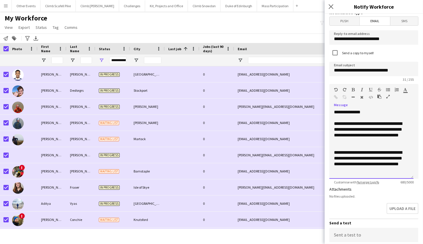
scroll to position [0, 0]
click at [398, 159] on div "**********" at bounding box center [369, 161] width 70 height 23
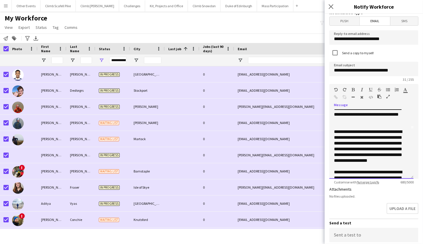
scroll to position [51, 0]
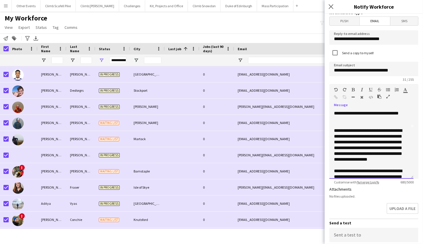
click at [372, 149] on span "**********" at bounding box center [368, 145] width 68 height 33
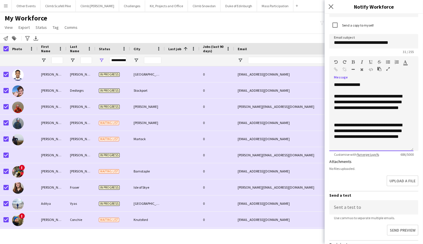
scroll to position [123, 0]
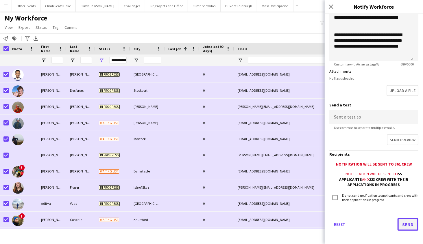
click at [398, 222] on button "Send" at bounding box center [407, 224] width 21 height 13
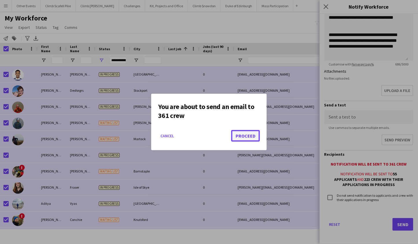
click at [254, 140] on button "Proceed" at bounding box center [245, 136] width 29 height 12
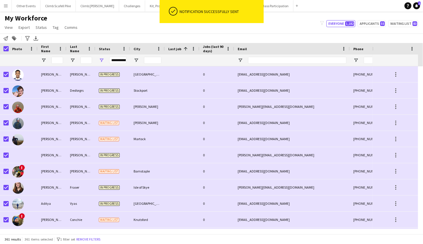
click at [230, 11] on div "Notification successfully sent" at bounding box center [220, 11] width 81 height 5
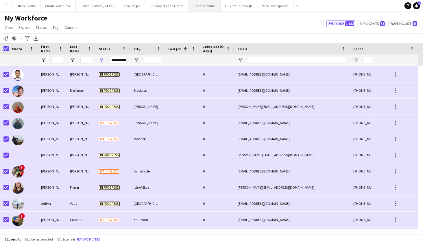
click at [196, 5] on button "Climb Snowdon Close" at bounding box center [204, 5] width 33 height 11
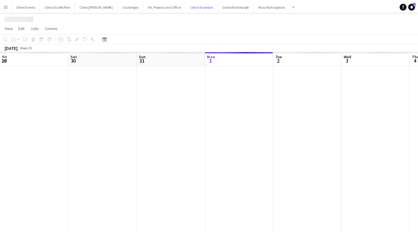
scroll to position [0, 138]
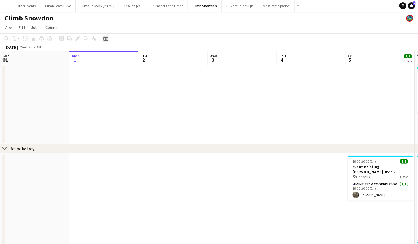
click at [106, 38] on icon "Date picker" at bounding box center [105, 38] width 5 height 5
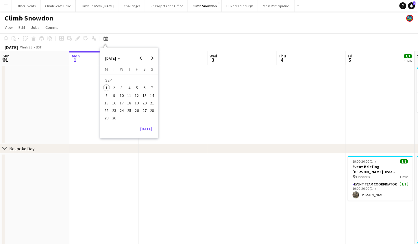
click at [146, 108] on span "27" at bounding box center [144, 110] width 7 height 7
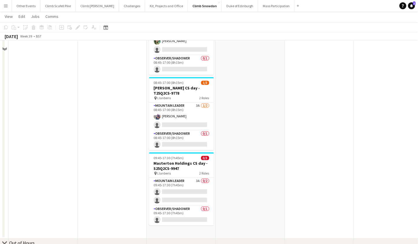
scroll to position [310, 0]
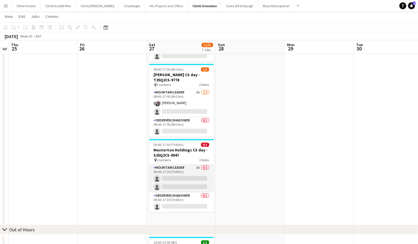
click at [189, 175] on app-card-role "Mountain Leader 3A 0/2 09:45-17:30 (7h45m) single-neutral-actions single-neutra…" at bounding box center [181, 179] width 65 height 28
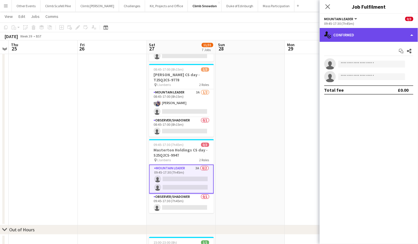
click at [353, 36] on div "single-neutral-actions-check-2 Confirmed" at bounding box center [369, 35] width 98 height 14
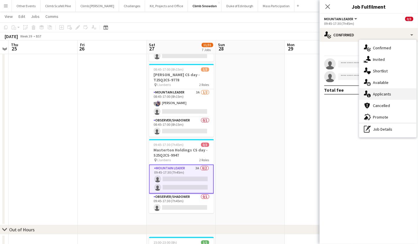
click at [378, 95] on div "single-neutral-actions-information Applicants" at bounding box center [387, 94] width 57 height 12
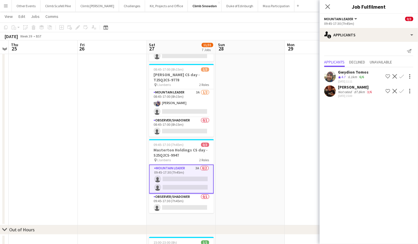
click at [330, 91] on app-user-avatar at bounding box center [330, 92] width 12 height 12
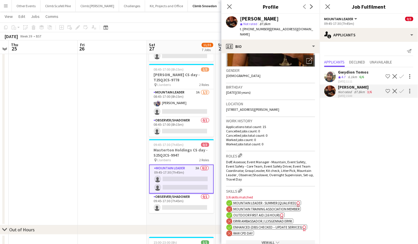
scroll to position [0, 199]
click at [110, 192] on app-date-cell at bounding box center [111, 34] width 69 height 383
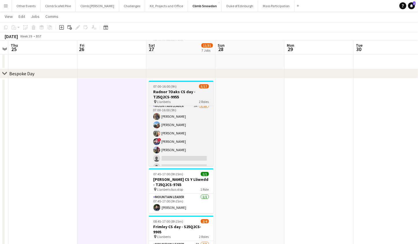
scroll to position [18, 0]
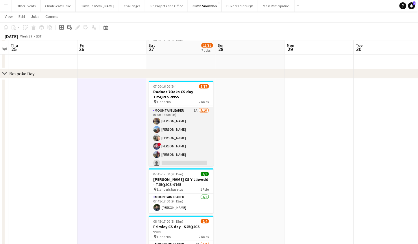
click at [189, 142] on app-card-role "Mountain Leader 3A [DATE] 07:00-16:00 (9h) [PERSON_NAME] [PERSON_NAME] [PERSON_…" at bounding box center [181, 179] width 65 height 145
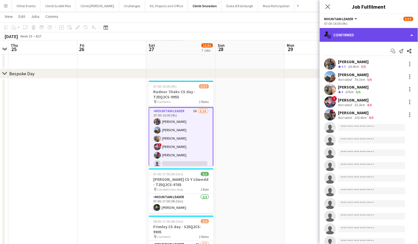
click at [359, 35] on div "single-neutral-actions-check-2 Confirmed" at bounding box center [369, 35] width 98 height 14
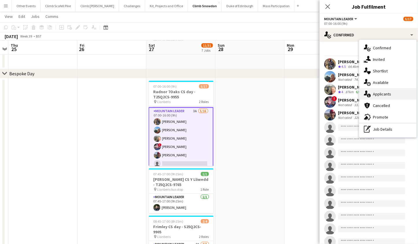
click at [378, 96] on div "single-neutral-actions-information Applicants" at bounding box center [387, 94] width 57 height 12
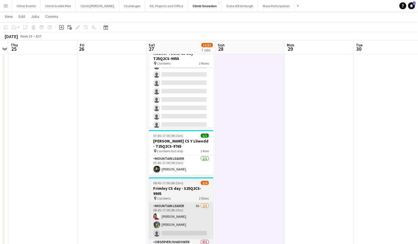
scroll to position [114, 0]
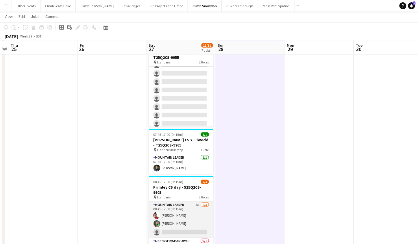
click at [190, 213] on app-card-role "Mountain Leader 8A [DATE] 08:45-17:00 (8h15m) [PERSON_NAME] [PERSON_NAME] singl…" at bounding box center [181, 220] width 65 height 36
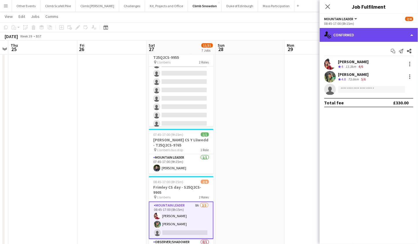
click at [370, 38] on div "single-neutral-actions-check-2 Confirmed" at bounding box center [369, 35] width 98 height 14
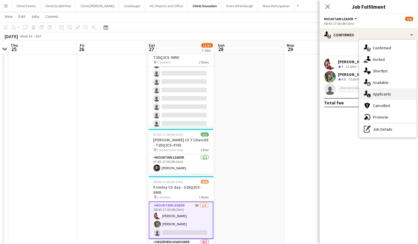
click at [384, 90] on div "single-neutral-actions-information Applicants" at bounding box center [387, 94] width 57 height 12
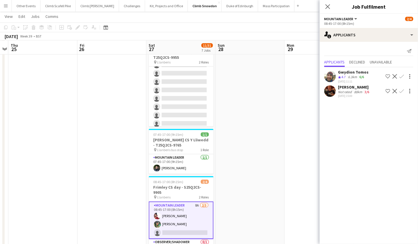
click at [246, 164] on app-date-cell at bounding box center [250, 230] width 69 height 383
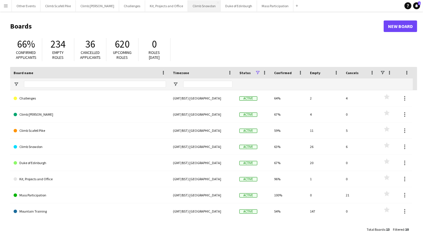
click at [197, 6] on button "Climb Snowdon Close" at bounding box center [204, 5] width 33 height 11
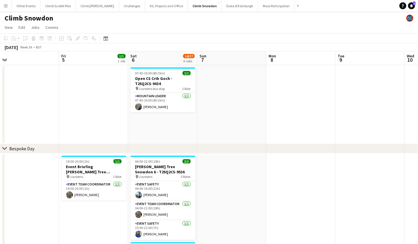
scroll to position [0, 273]
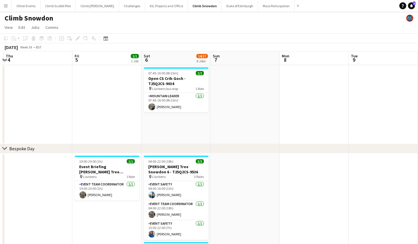
drag, startPoint x: 320, startPoint y: 101, endPoint x: 47, endPoint y: 113, distance: 273.3
click at [107, 40] on icon "Date picker" at bounding box center [105, 38] width 5 height 5
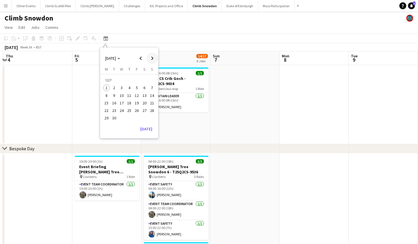
click at [151, 57] on span "Next month" at bounding box center [152, 59] width 12 height 12
click at [140, 57] on span "Previous month" at bounding box center [141, 59] width 12 height 12
click at [107, 109] on span "22" at bounding box center [106, 110] width 7 height 7
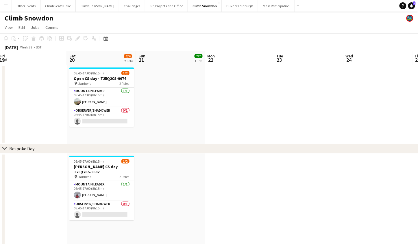
drag, startPoint x: 148, startPoint y: 123, endPoint x: 206, endPoint y: 108, distance: 60.3
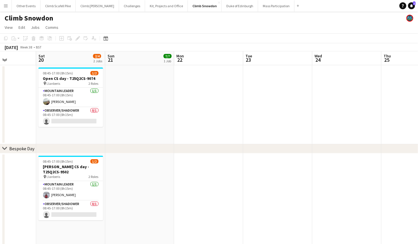
drag, startPoint x: 260, startPoint y: 113, endPoint x: 234, endPoint y: 116, distance: 26.4
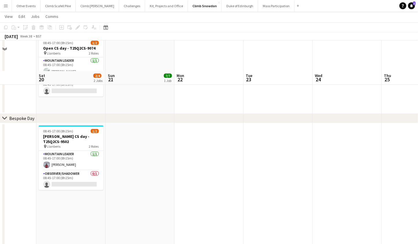
scroll to position [0, 0]
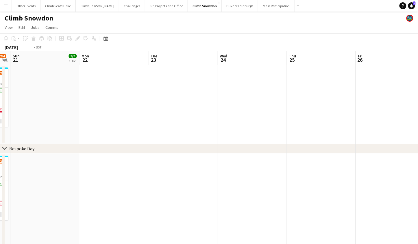
drag, startPoint x: 246, startPoint y: 129, endPoint x: 74, endPoint y: 151, distance: 173.1
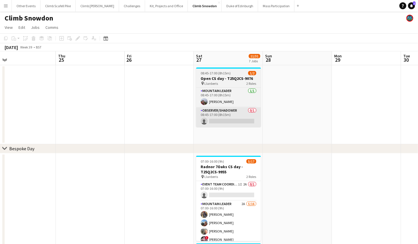
scroll to position [0, 294]
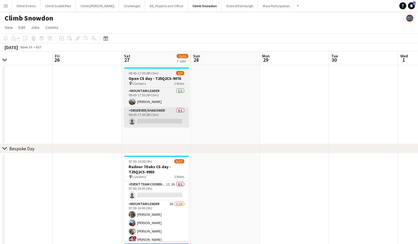
drag, startPoint x: 303, startPoint y: 99, endPoint x: 184, endPoint y: 123, distance: 121.7
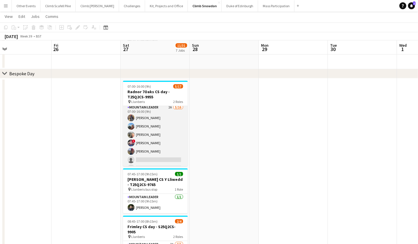
scroll to position [22, 0]
drag, startPoint x: 132, startPoint y: 141, endPoint x: 138, endPoint y: 139, distance: 5.8
click at [132, 141] on app-user-avatar at bounding box center [131, 142] width 7 height 7
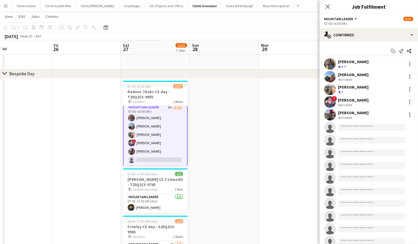
scroll to position [23, 0]
click at [331, 94] on app-user-avatar at bounding box center [330, 90] width 12 height 12
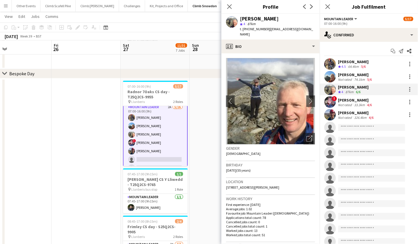
click at [332, 103] on app-user-avatar at bounding box center [330, 102] width 12 height 12
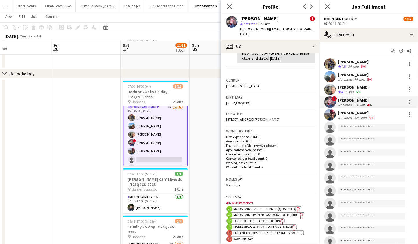
scroll to position [163, 0]
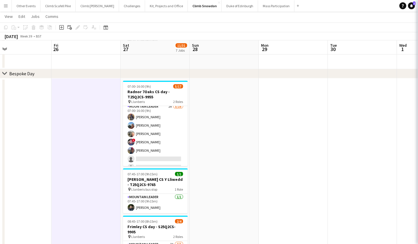
scroll to position [22, 0]
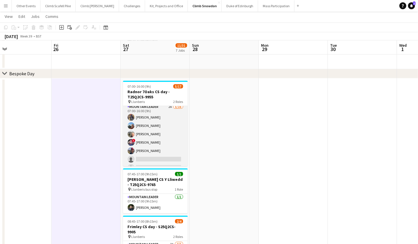
click at [130, 133] on app-user-avatar at bounding box center [131, 134] width 7 height 7
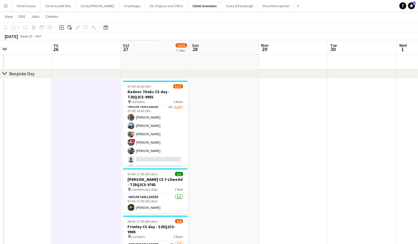
scroll to position [23, 0]
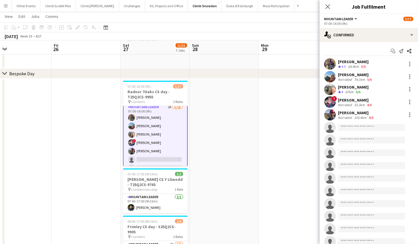
click at [331, 90] on app-user-avatar at bounding box center [330, 90] width 12 height 12
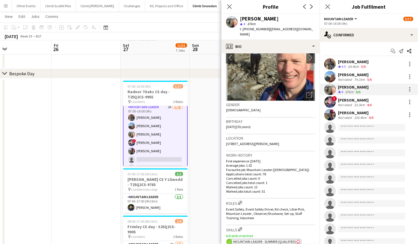
scroll to position [138, 0]
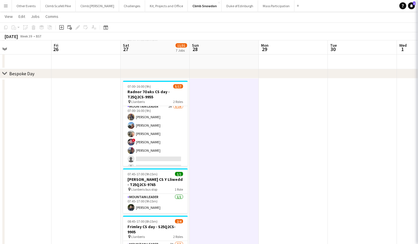
scroll to position [22, 0]
click at [121, 8] on button "Challenges Close" at bounding box center [132, 5] width 26 height 11
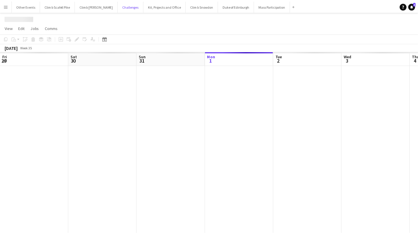
scroll to position [0, 138]
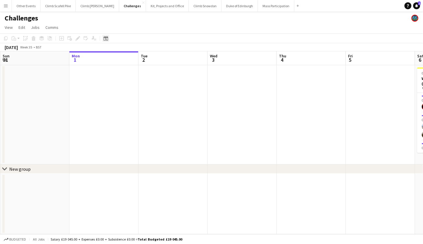
click at [105, 37] on icon at bounding box center [105, 38] width 4 height 5
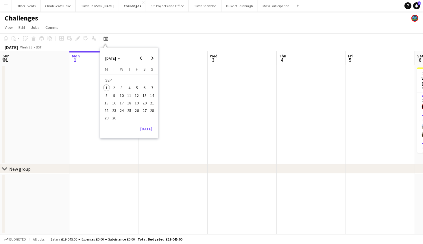
click at [146, 109] on span "27" at bounding box center [144, 110] width 7 height 7
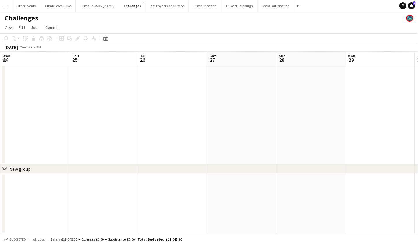
scroll to position [0, 198]
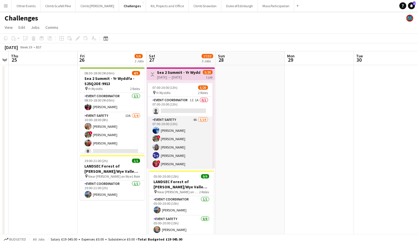
click at [192, 142] on app-card-role "Event Safety 4A 5/19 07:00-20:00 (13h) Sam Bradshaw ! Tess Elias Nat Skye Jason…" at bounding box center [180, 202] width 65 height 170
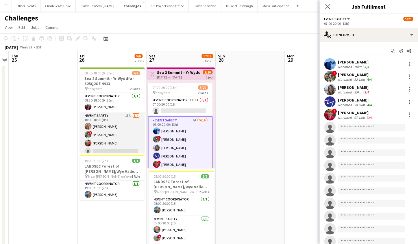
click at [120, 128] on app-card-role "Event Safety 13A 3/4 10:00-18:00 (8h) Rob Laing ! Tess Elias Kate Owen single-n…" at bounding box center [112, 135] width 65 height 45
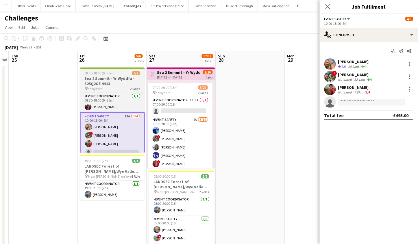
click at [99, 80] on h3 "Sea 2 Summit - Yr Wyddfa - S25Q2OE-9913" at bounding box center [112, 81] width 65 height 10
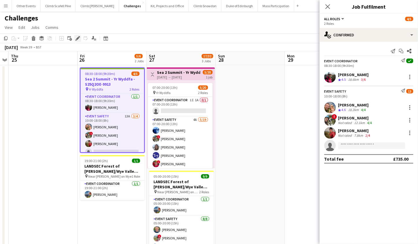
click at [79, 40] on icon "Edit" at bounding box center [77, 38] width 5 height 5
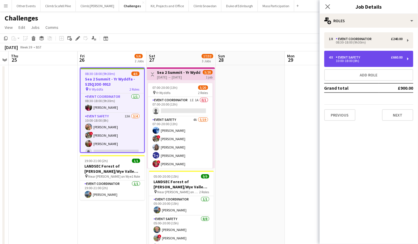
click at [375, 56] on div "4 x Event Safety £660.00" at bounding box center [366, 57] width 74 height 4
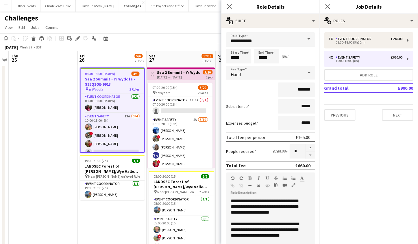
click at [64, 155] on app-date-cell at bounding box center [43, 199] width 69 height 268
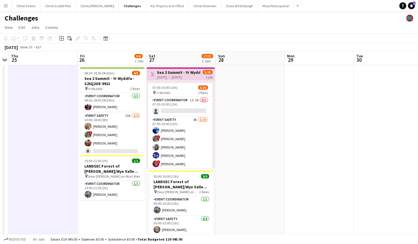
click at [253, 140] on app-date-cell at bounding box center [250, 199] width 69 height 268
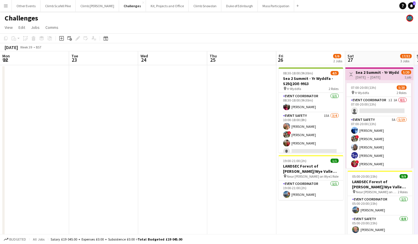
scroll to position [0, 198]
